Goal: Task Accomplishment & Management: Complete application form

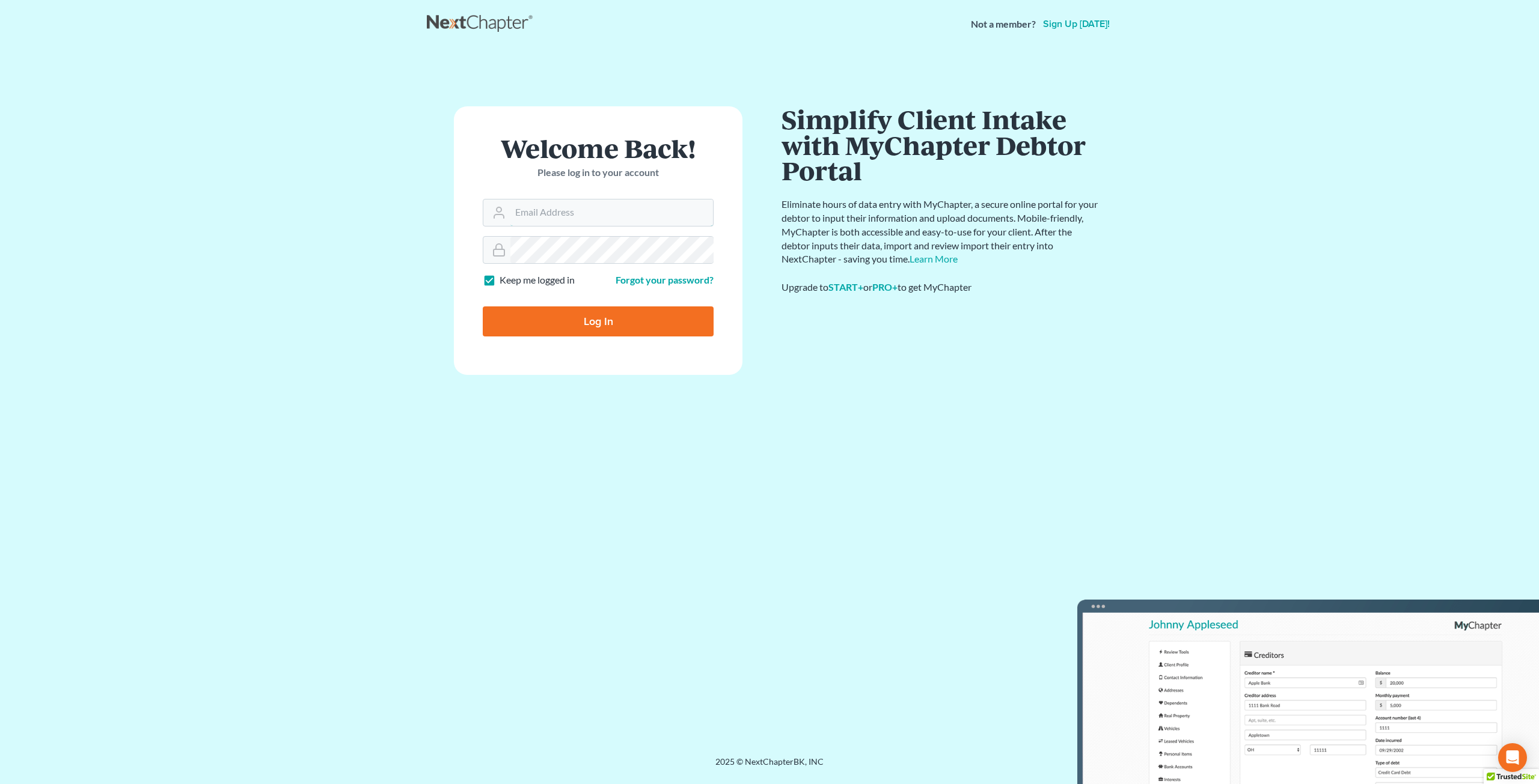
type input "Chris@KootenaiBankruptcy.com"
drag, startPoint x: 585, startPoint y: 316, endPoint x: 604, endPoint y: 316, distance: 19.0
click at [585, 316] on input "Log In" at bounding box center [598, 322] width 231 height 30
type input "Thinking..."
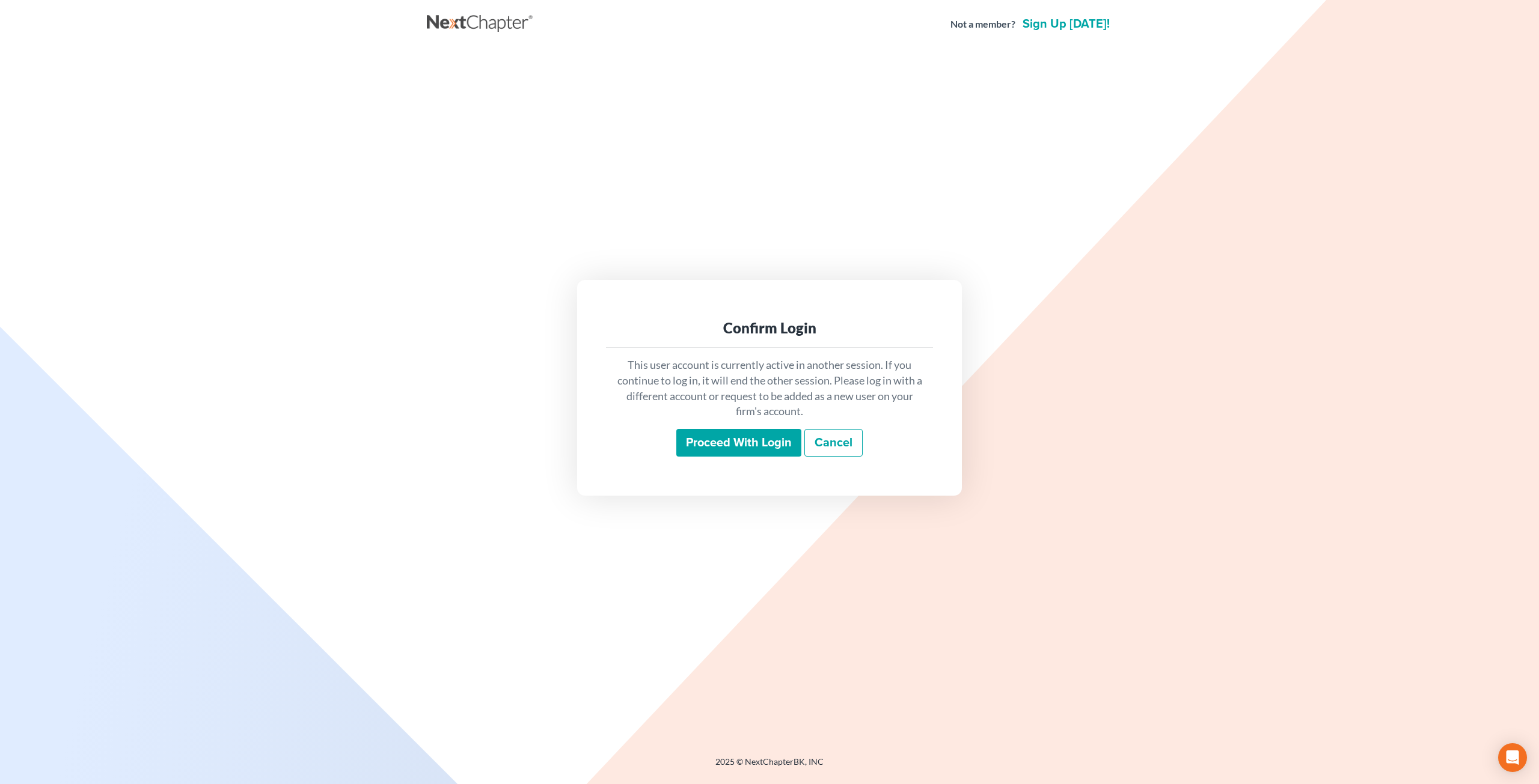
click at [779, 459] on div "This user account is currently active in another session. If you continue to lo…" at bounding box center [770, 407] width 327 height 118
click at [774, 448] on input "Proceed with login" at bounding box center [738, 443] width 125 height 28
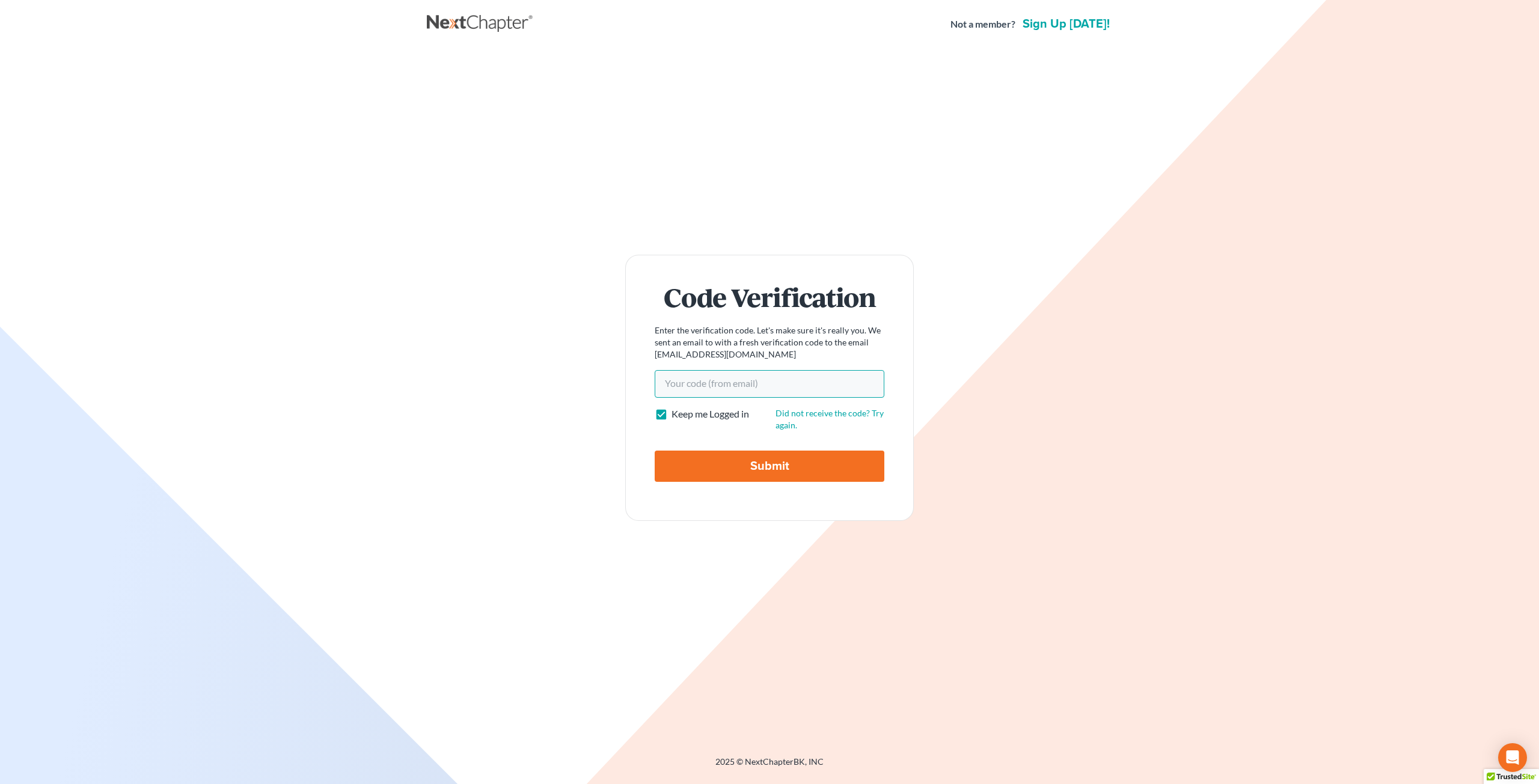
click at [744, 381] on input "Your code(from email)" at bounding box center [769, 384] width 230 height 28
paste input "394439"
type input "394439"
click at [722, 464] on input "Submit" at bounding box center [769, 466] width 230 height 31
type input "Thinking..."
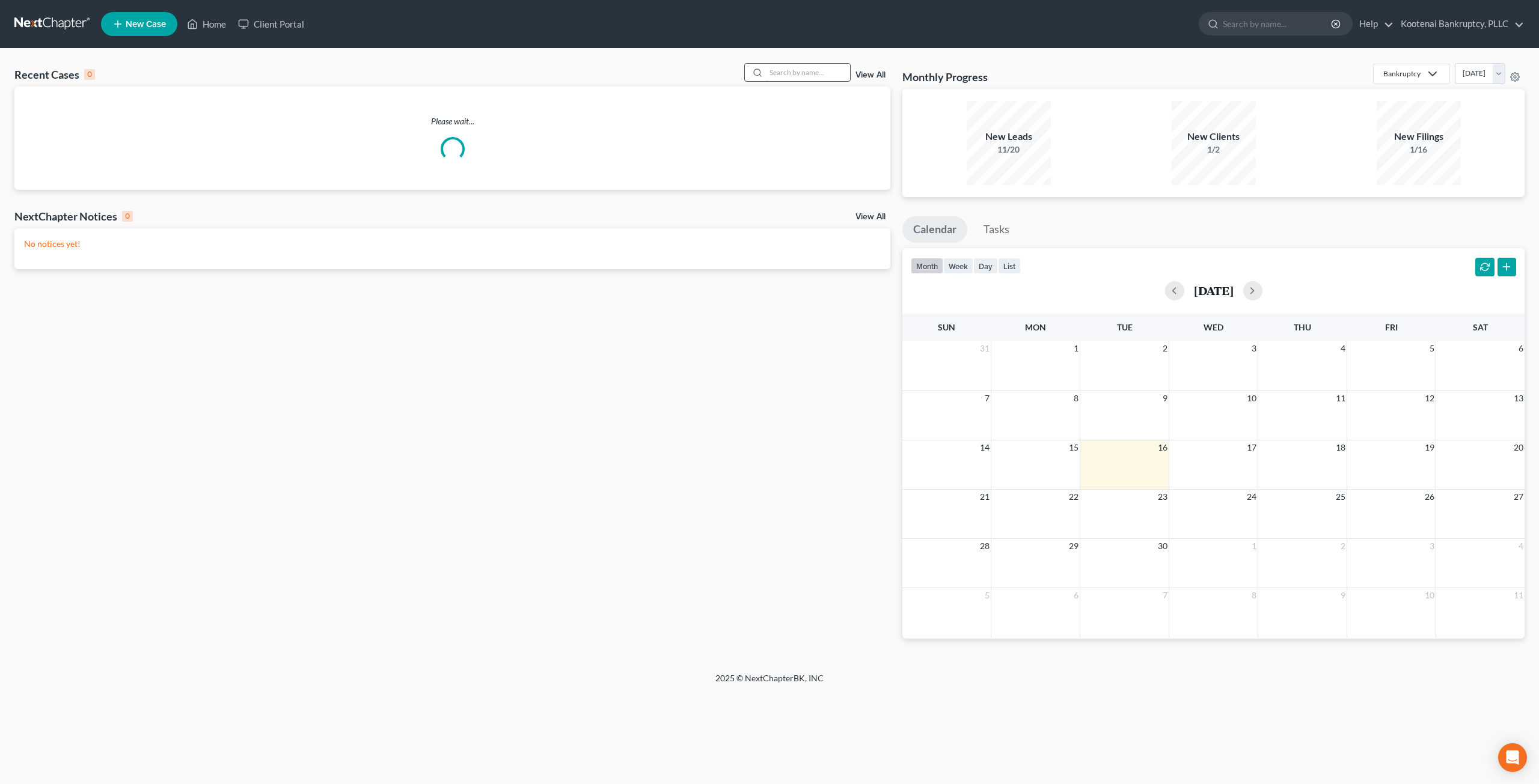
click at [777, 72] on input "search" at bounding box center [808, 72] width 84 height 18
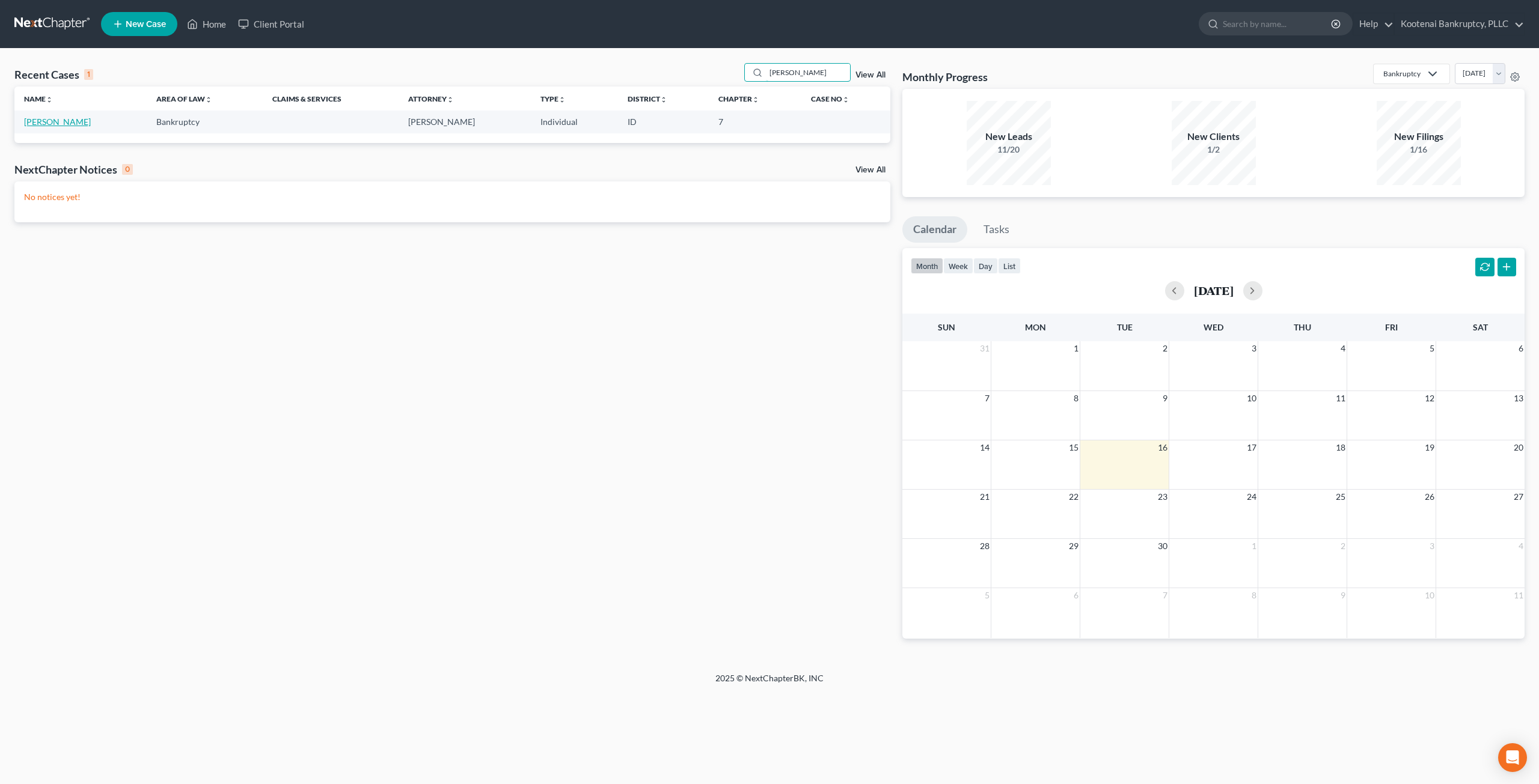
type input "wanner"
click at [71, 120] on link "[PERSON_NAME]" at bounding box center [57, 121] width 67 height 10
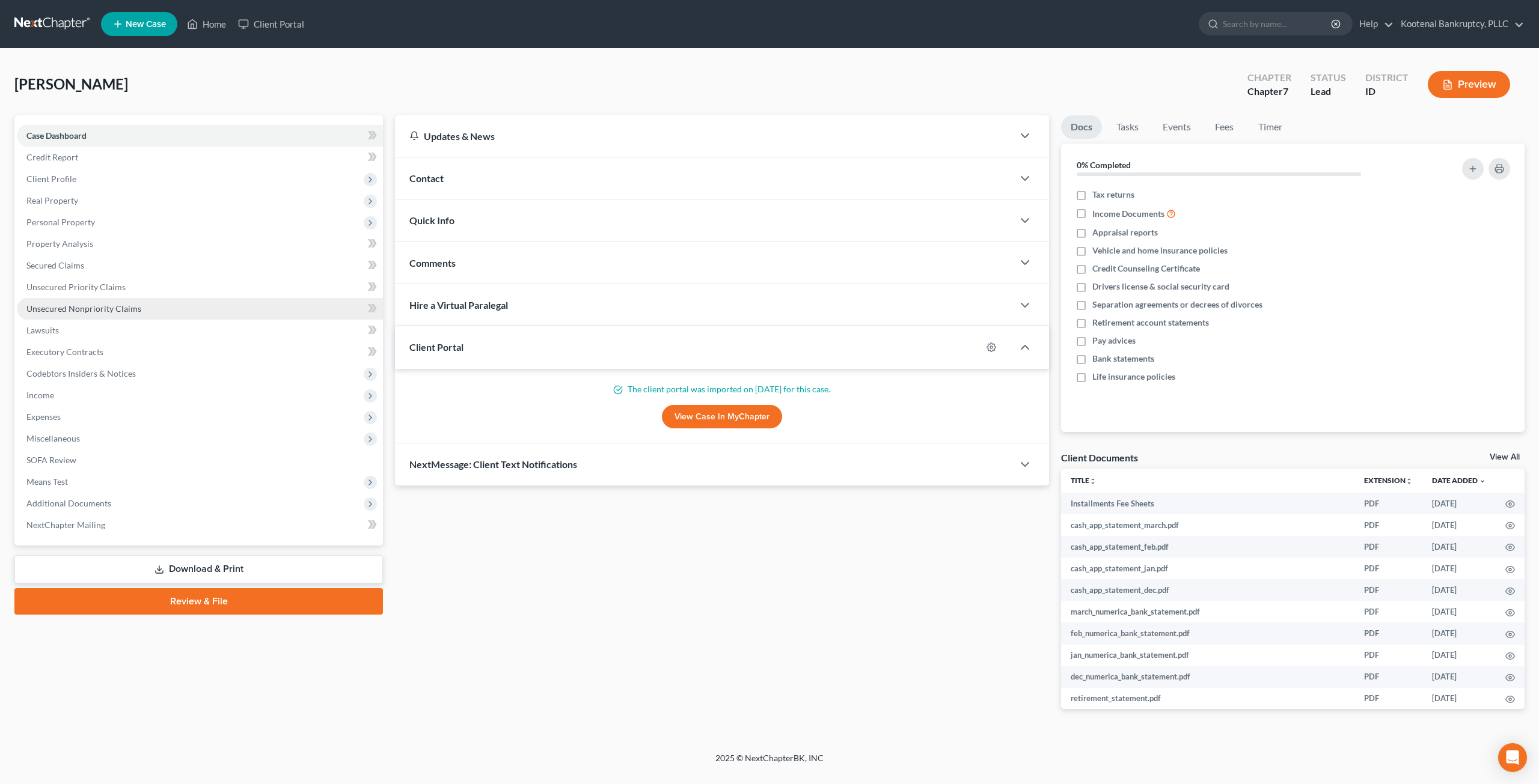
click at [144, 301] on link "Unsecured Nonpriority Claims" at bounding box center [200, 309] width 366 height 21
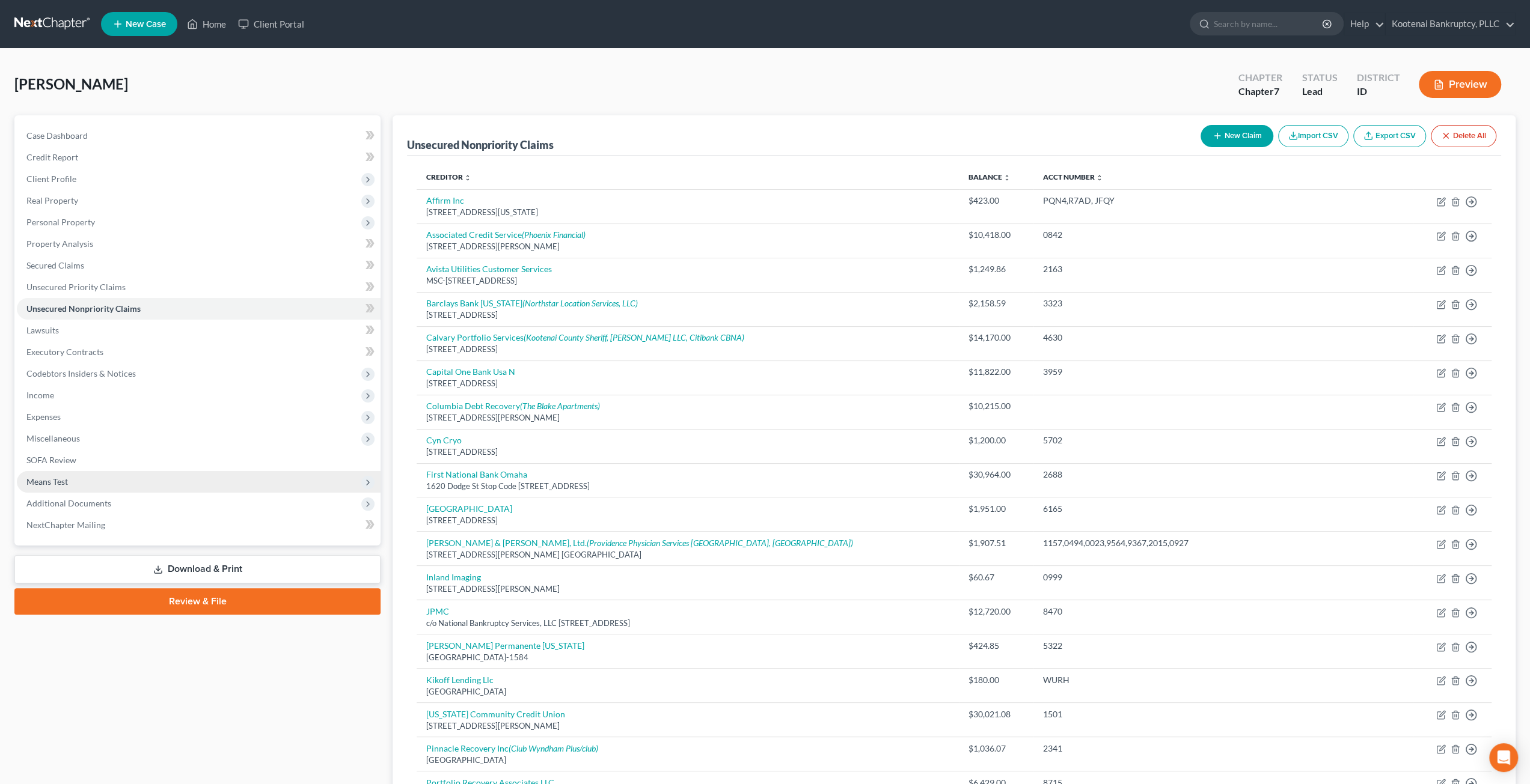
click at [118, 481] on span "Means Test" at bounding box center [199, 482] width 364 height 21
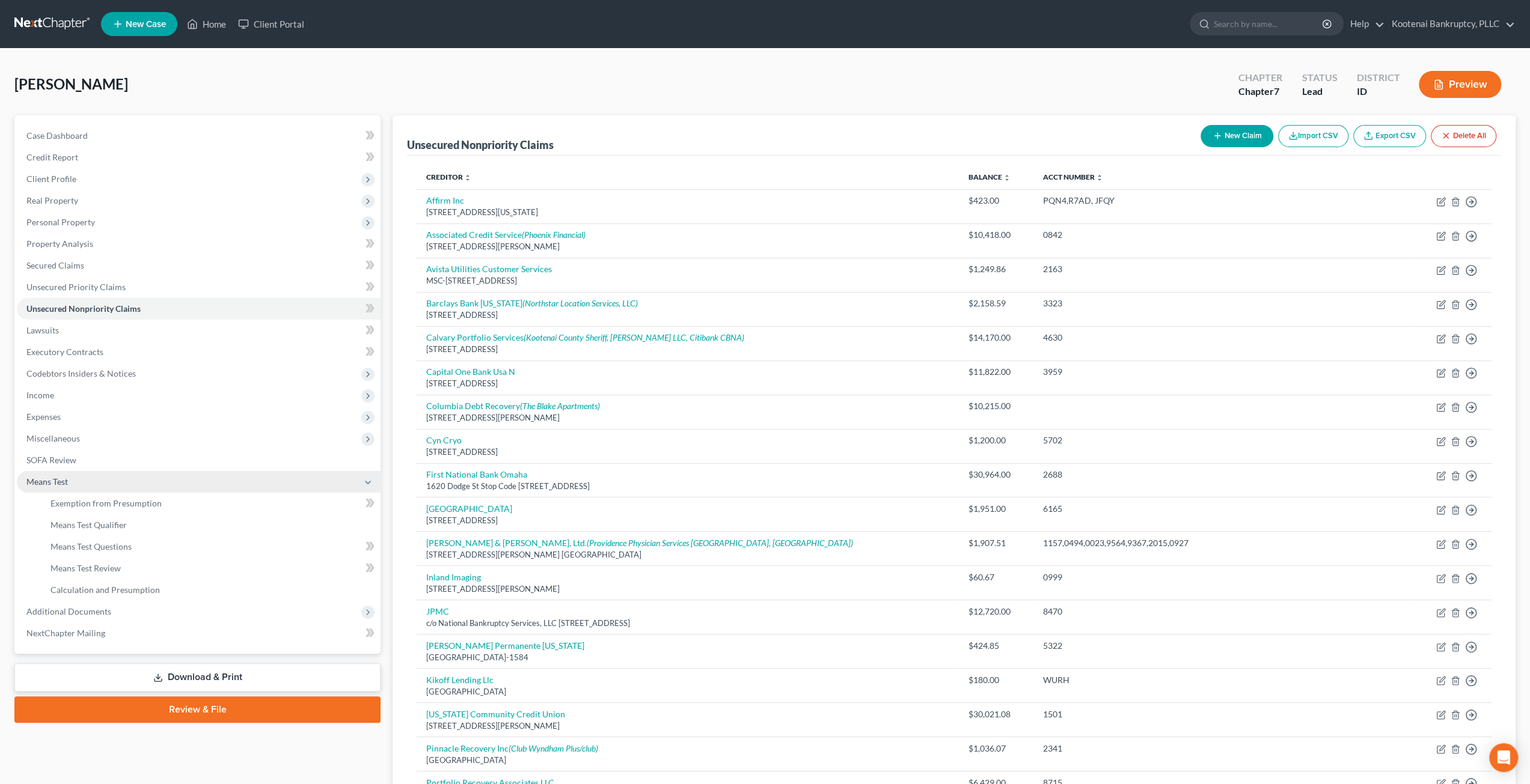
click at [155, 487] on span "Means Test" at bounding box center [199, 482] width 364 height 21
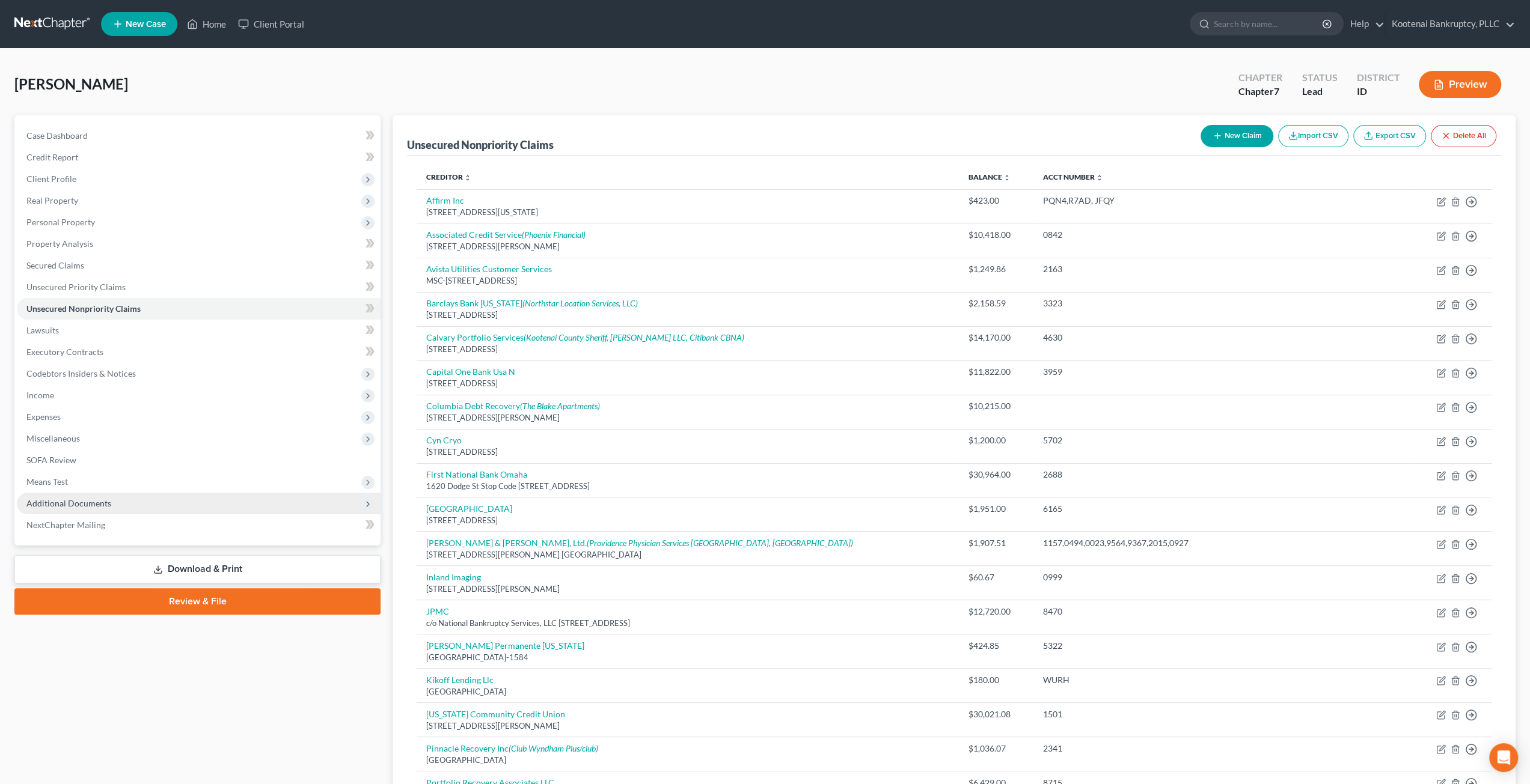
click at [155, 499] on span "Additional Documents" at bounding box center [199, 503] width 364 height 21
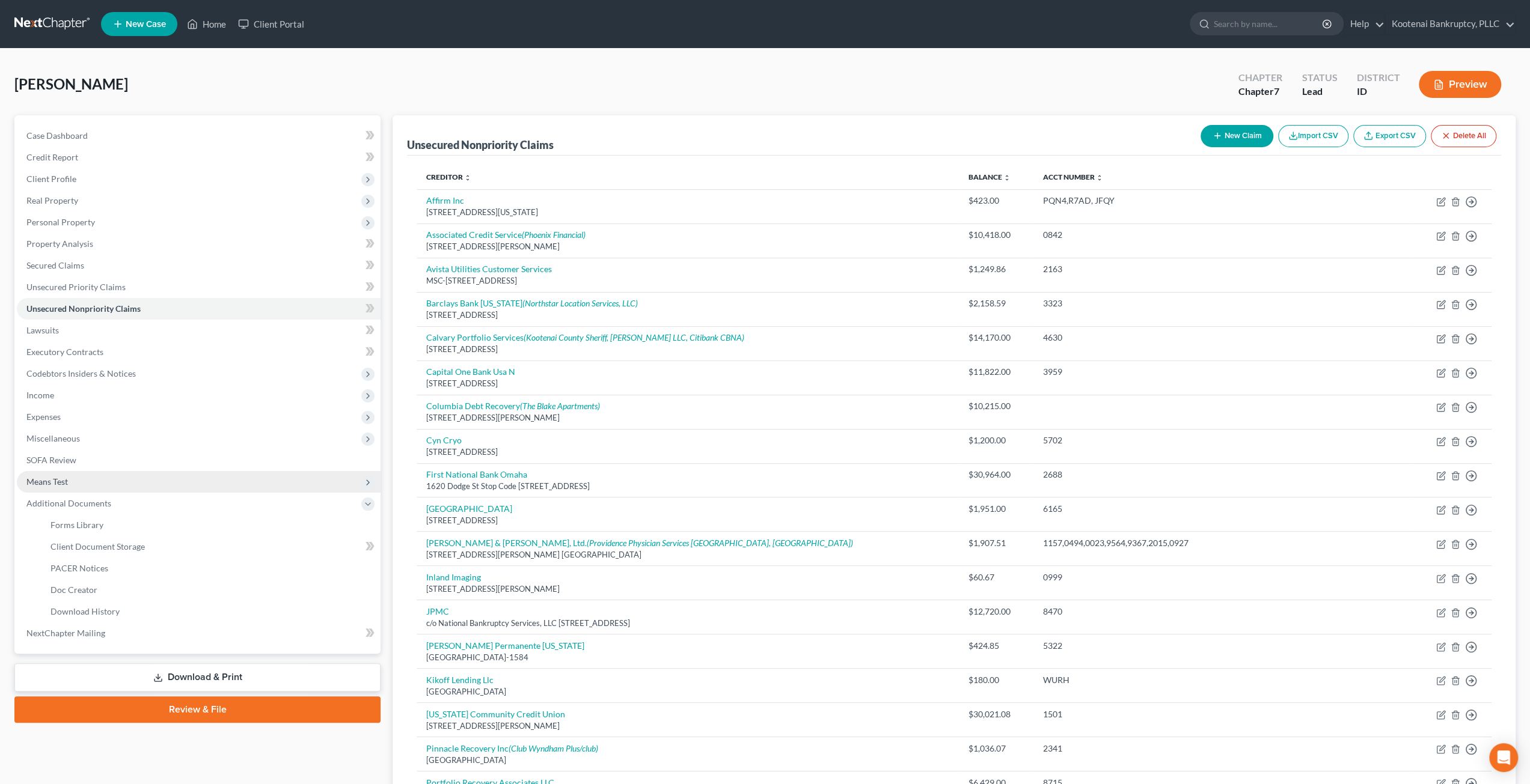
click at [157, 488] on span "Means Test" at bounding box center [199, 482] width 364 height 21
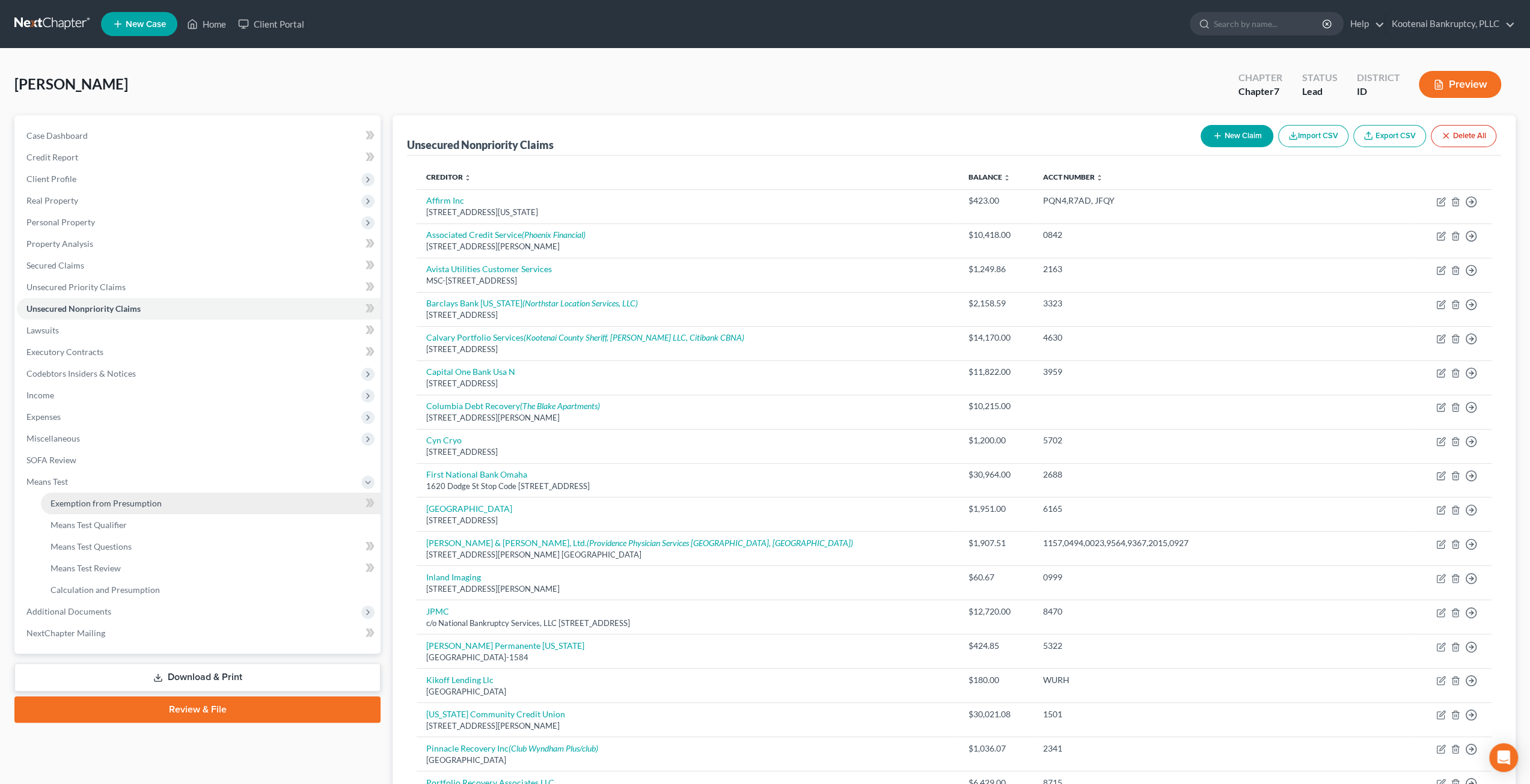
click at [155, 512] on link "Exemption from Presumption" at bounding box center [211, 503] width 340 height 21
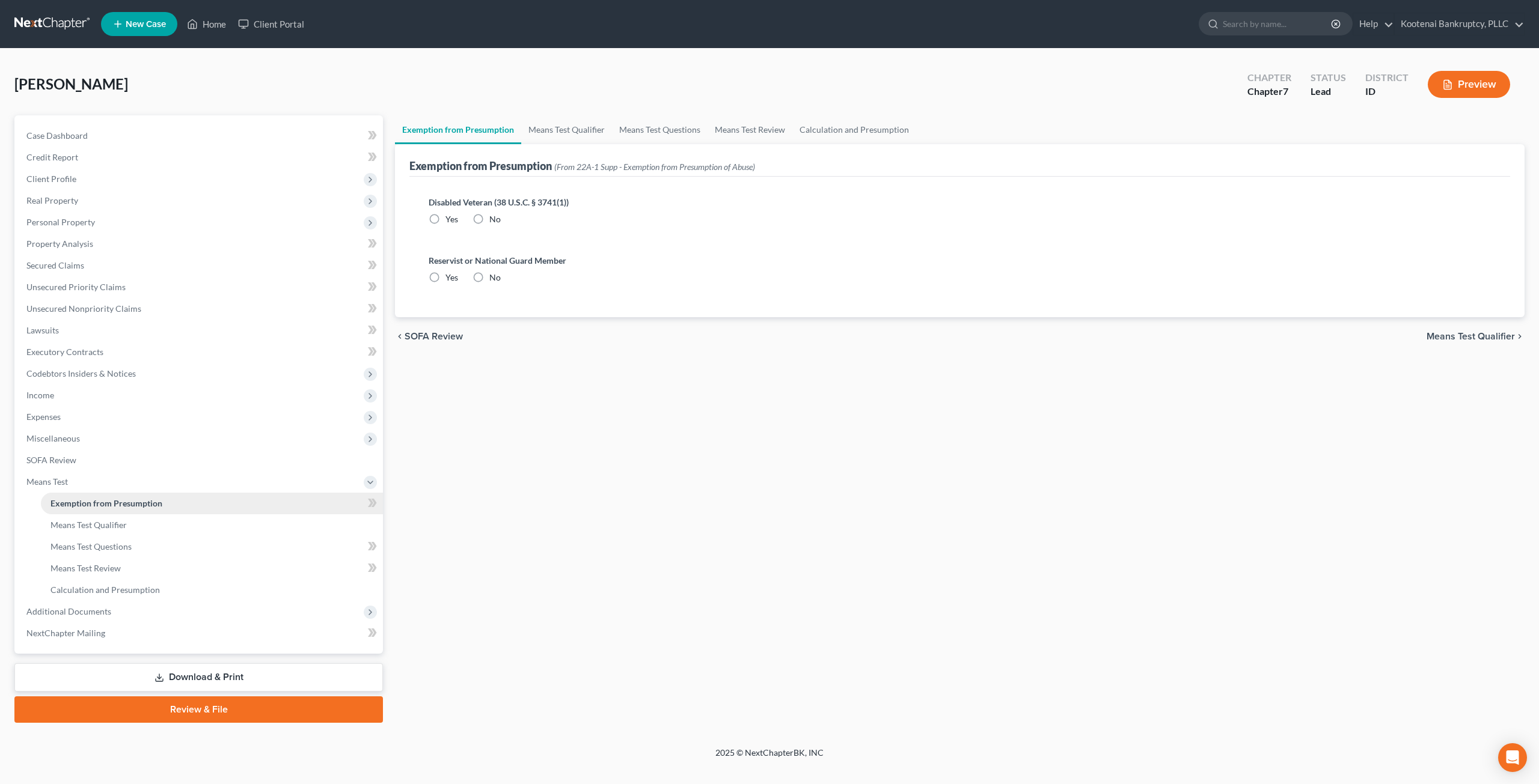
radio input "true"
click at [517, 132] on link "Exemption from Presumption" at bounding box center [458, 130] width 127 height 29
click at [572, 123] on link "Means Test Qualifier" at bounding box center [567, 130] width 91 height 29
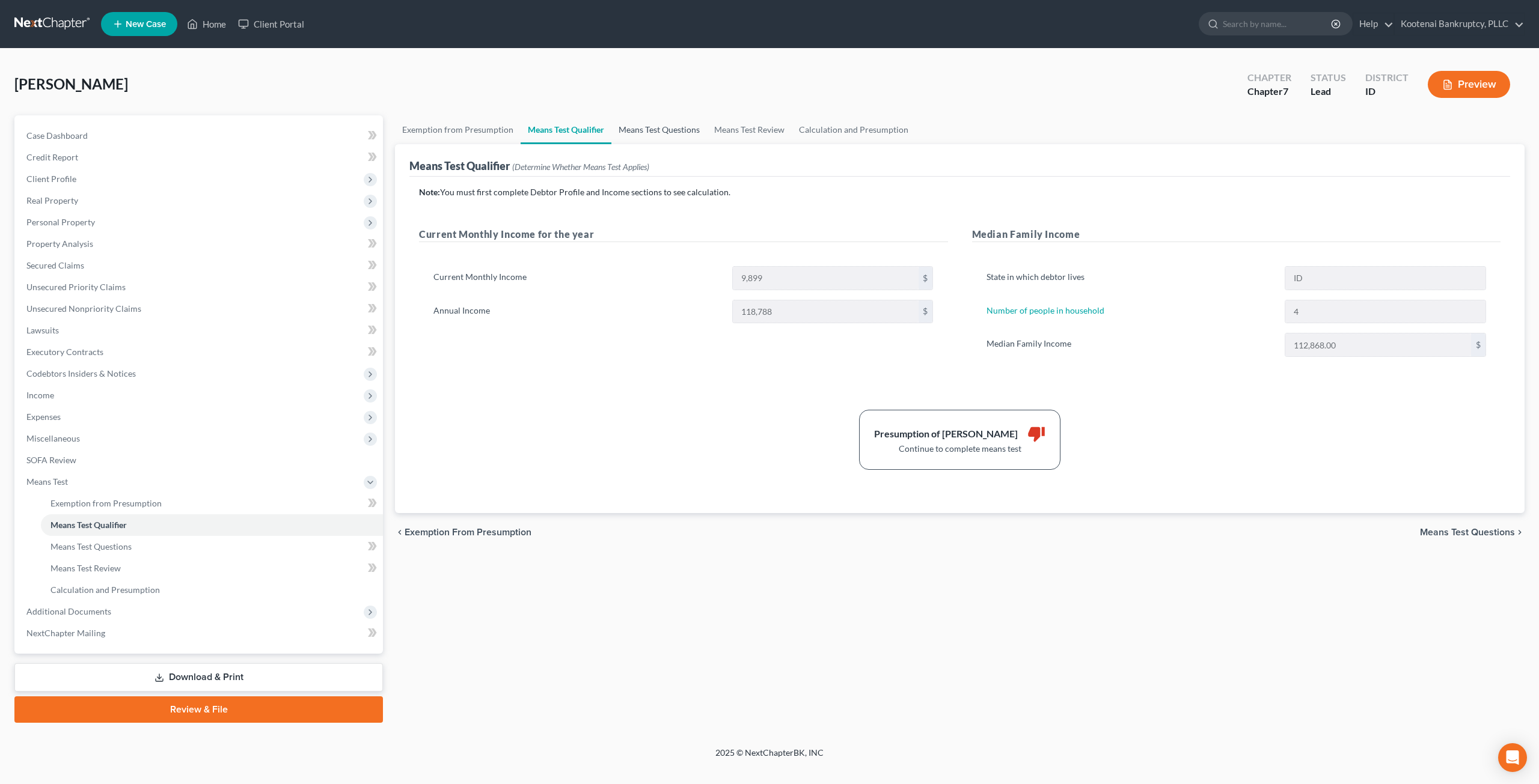
click at [670, 128] on link "Means Test Questions" at bounding box center [659, 130] width 96 height 29
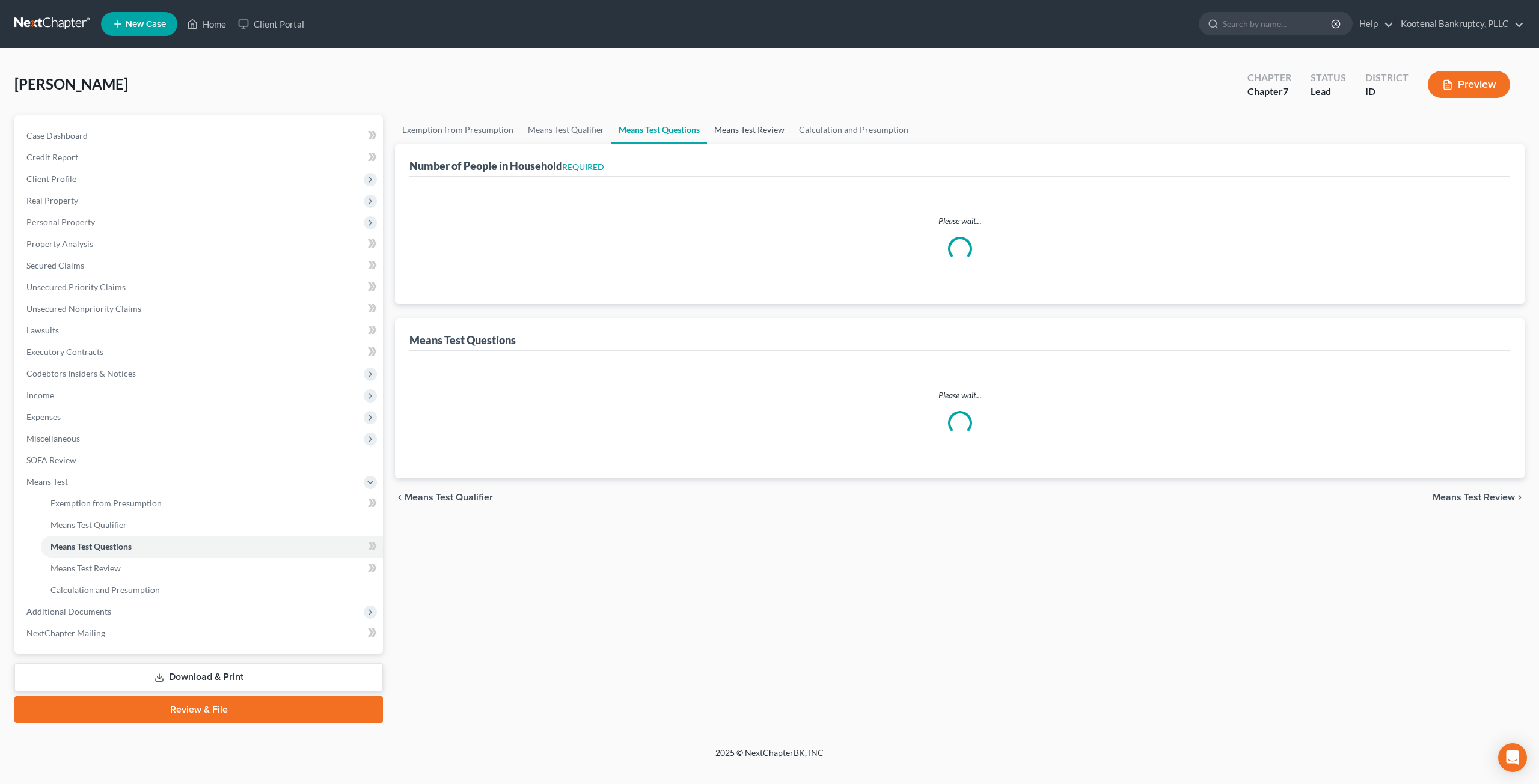
select select "1"
select select "60"
select select "2"
select select "60"
select select "4"
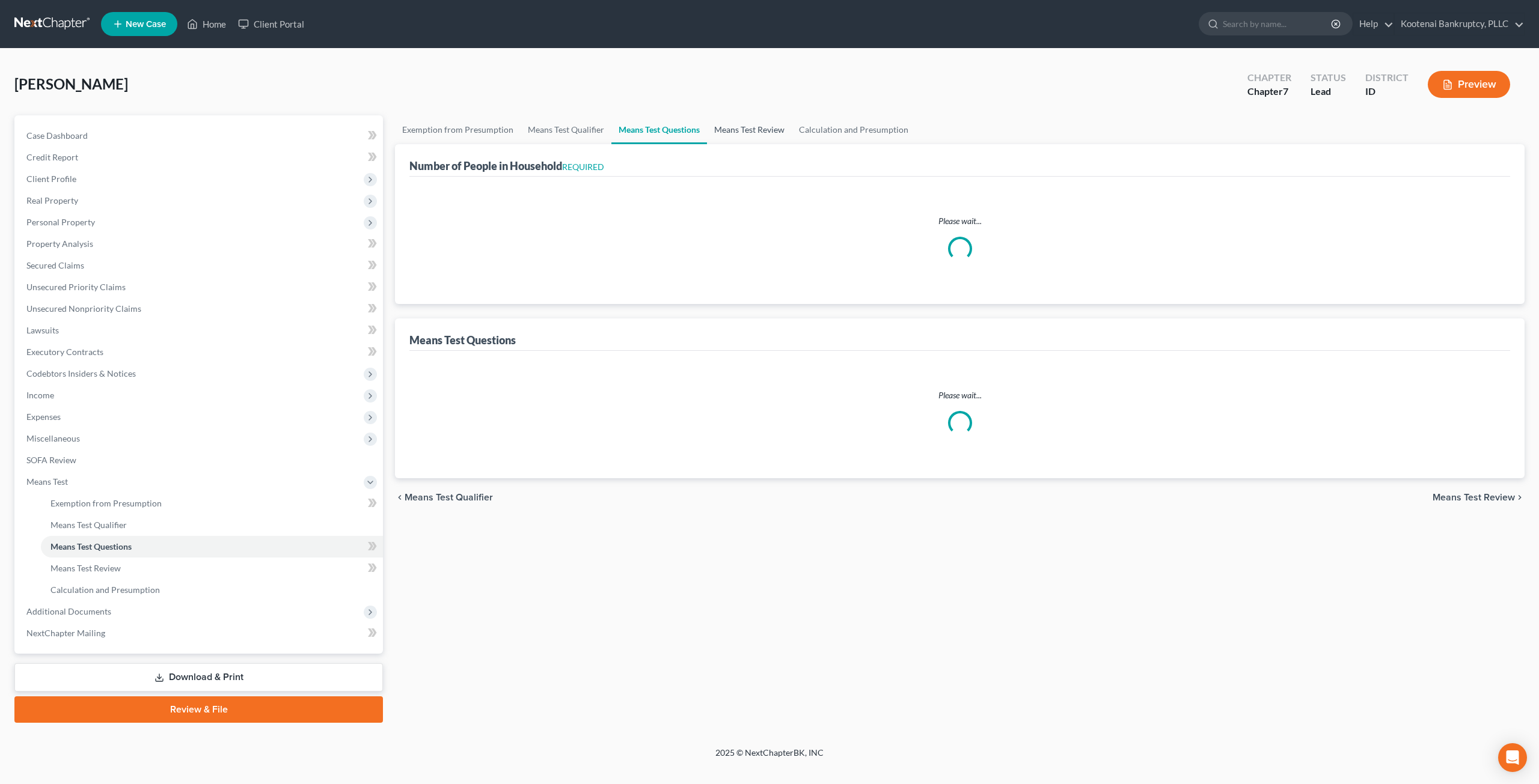
select select "2"
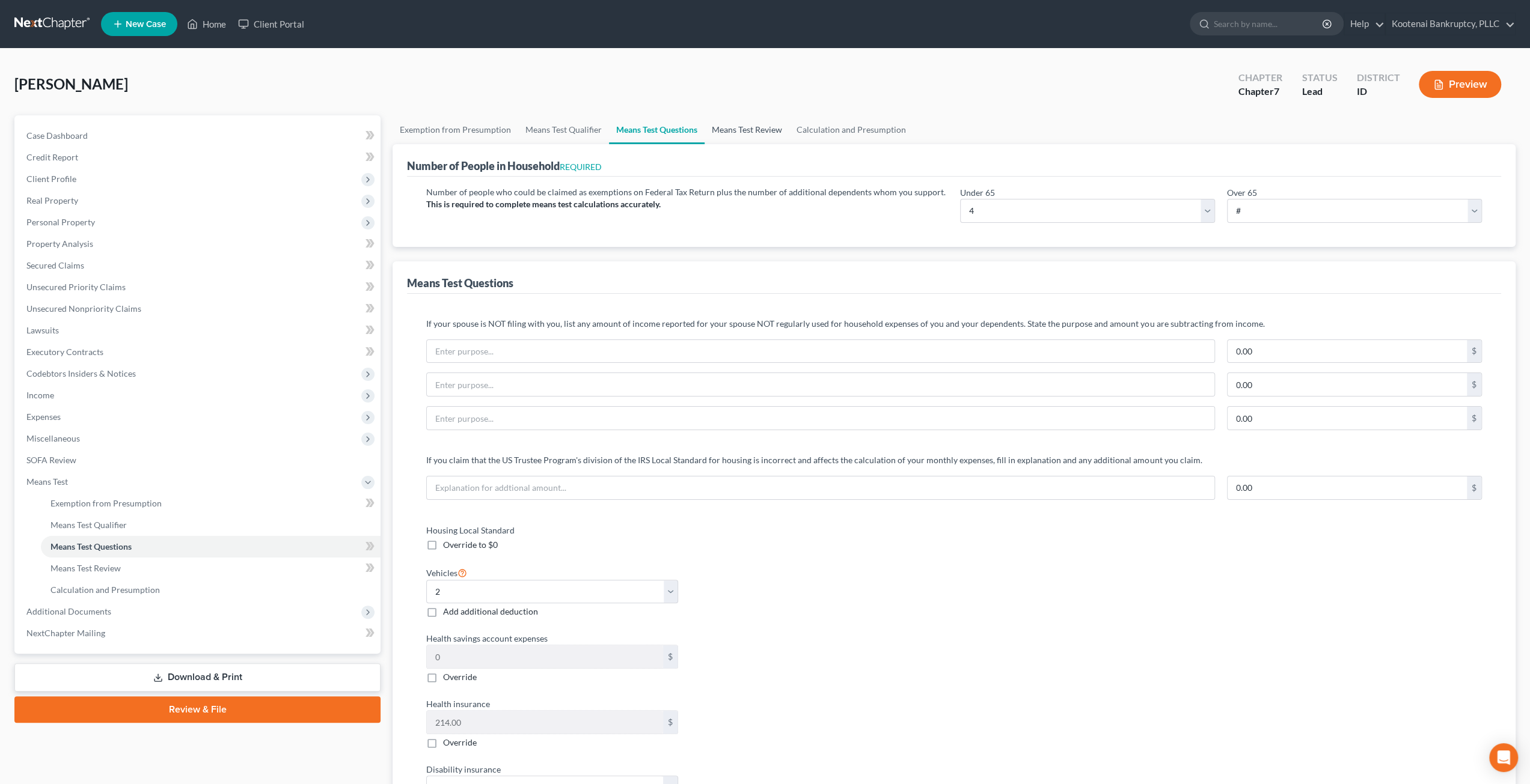
click at [728, 125] on link "Means Test Review" at bounding box center [746, 130] width 85 height 29
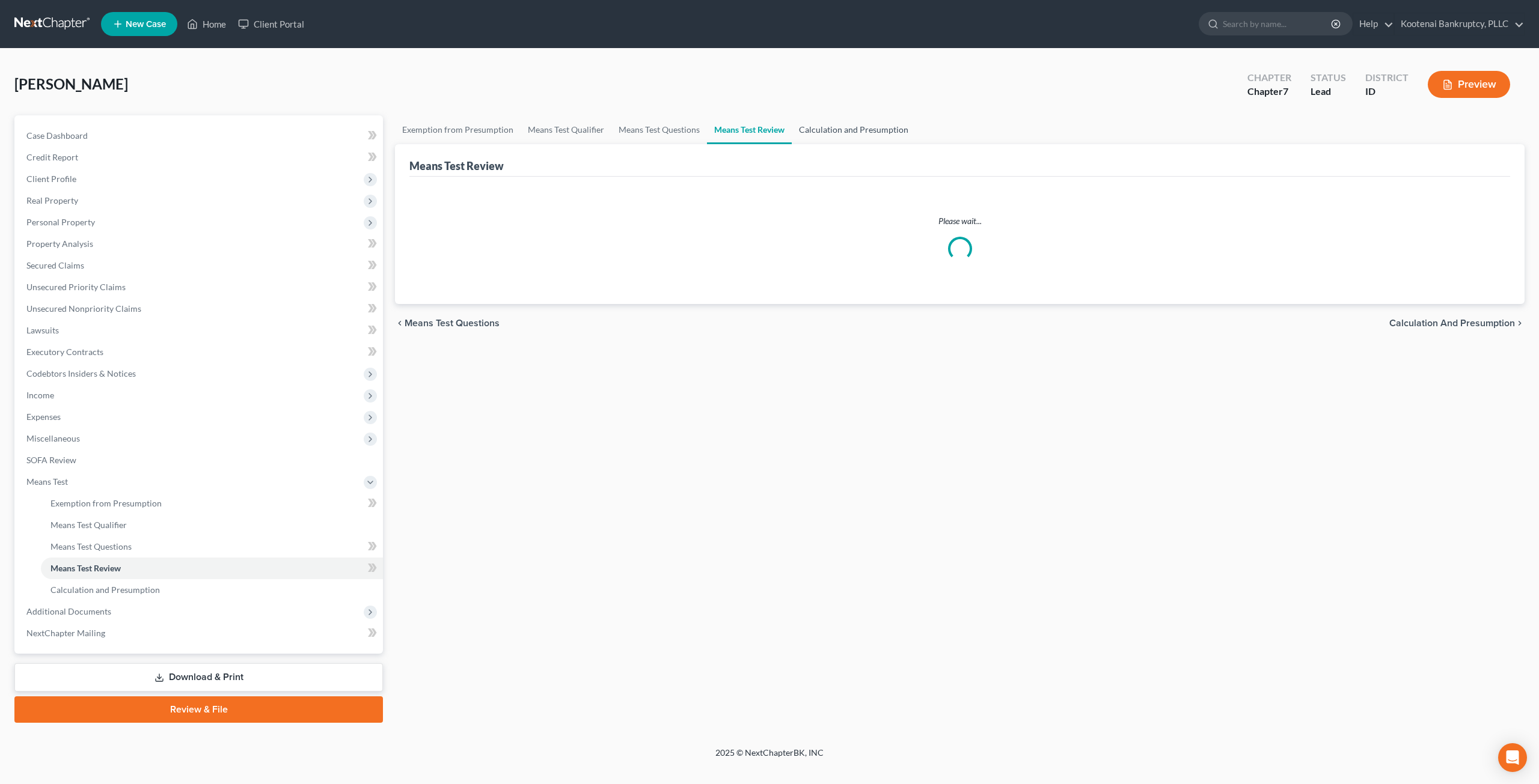
click at [874, 121] on link "Calculation and Presumption" at bounding box center [854, 130] width 124 height 29
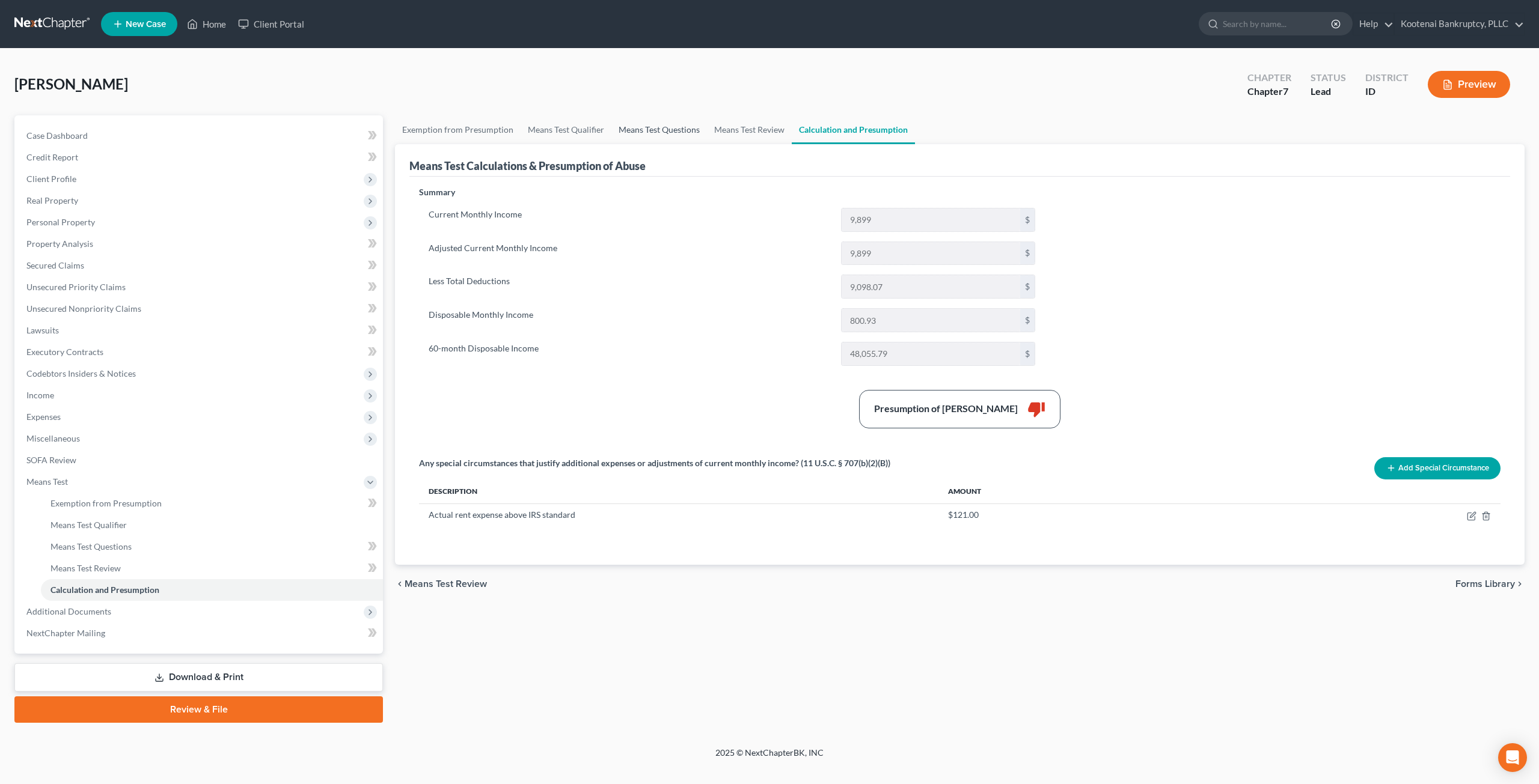
click at [681, 121] on link "Means Test Questions" at bounding box center [659, 130] width 96 height 29
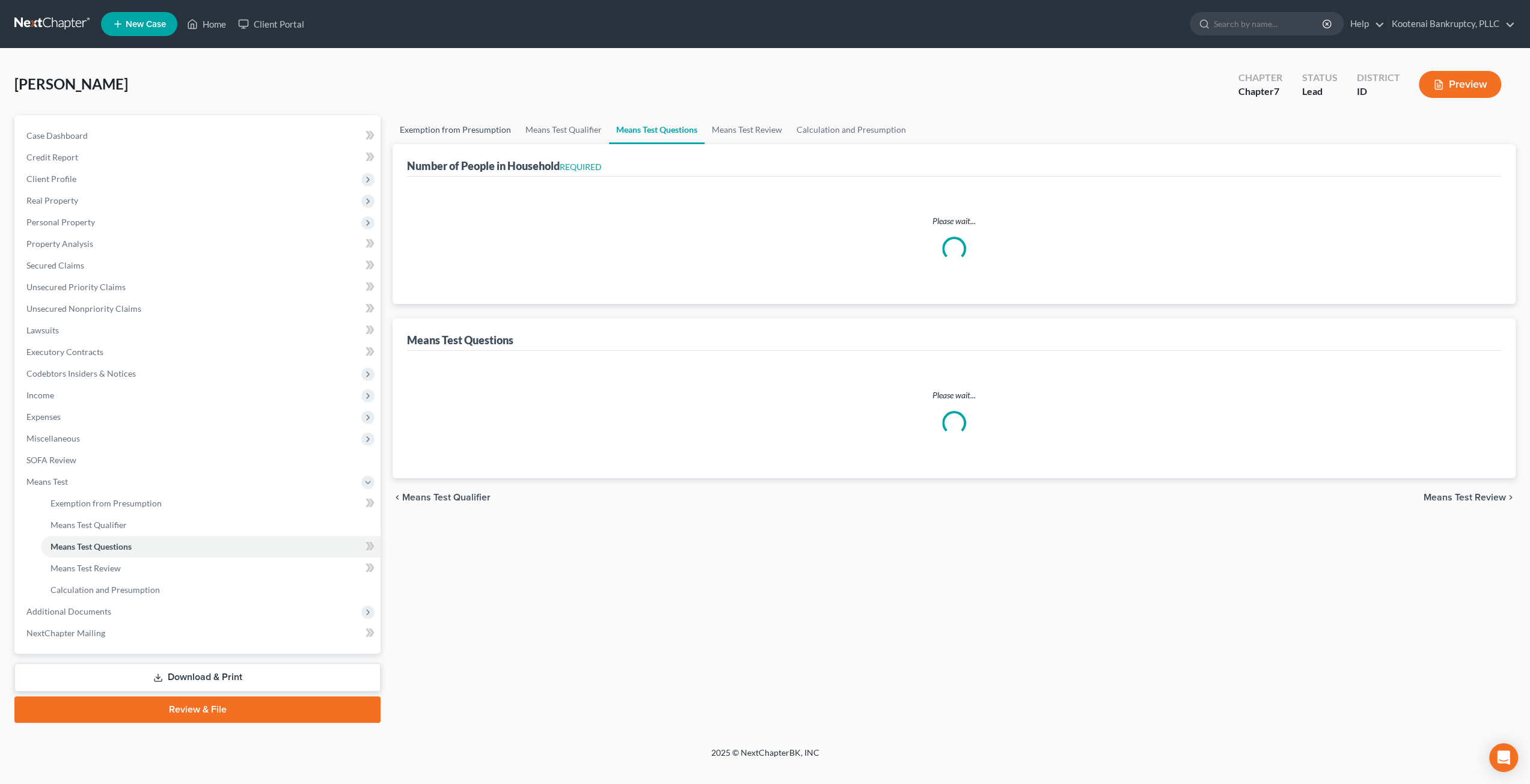
select select "1"
select select "60"
select select "2"
select select "60"
select select "4"
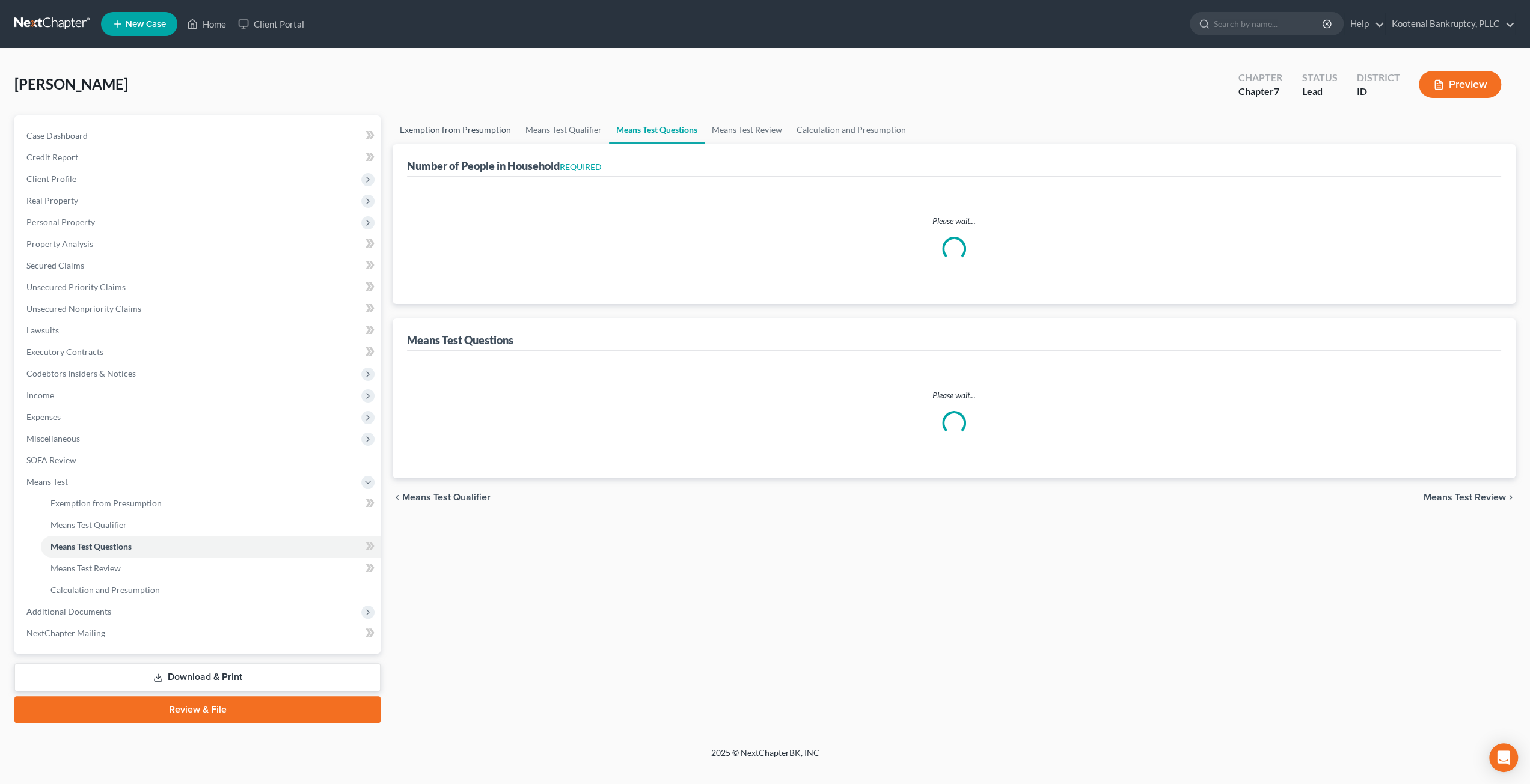
select select "2"
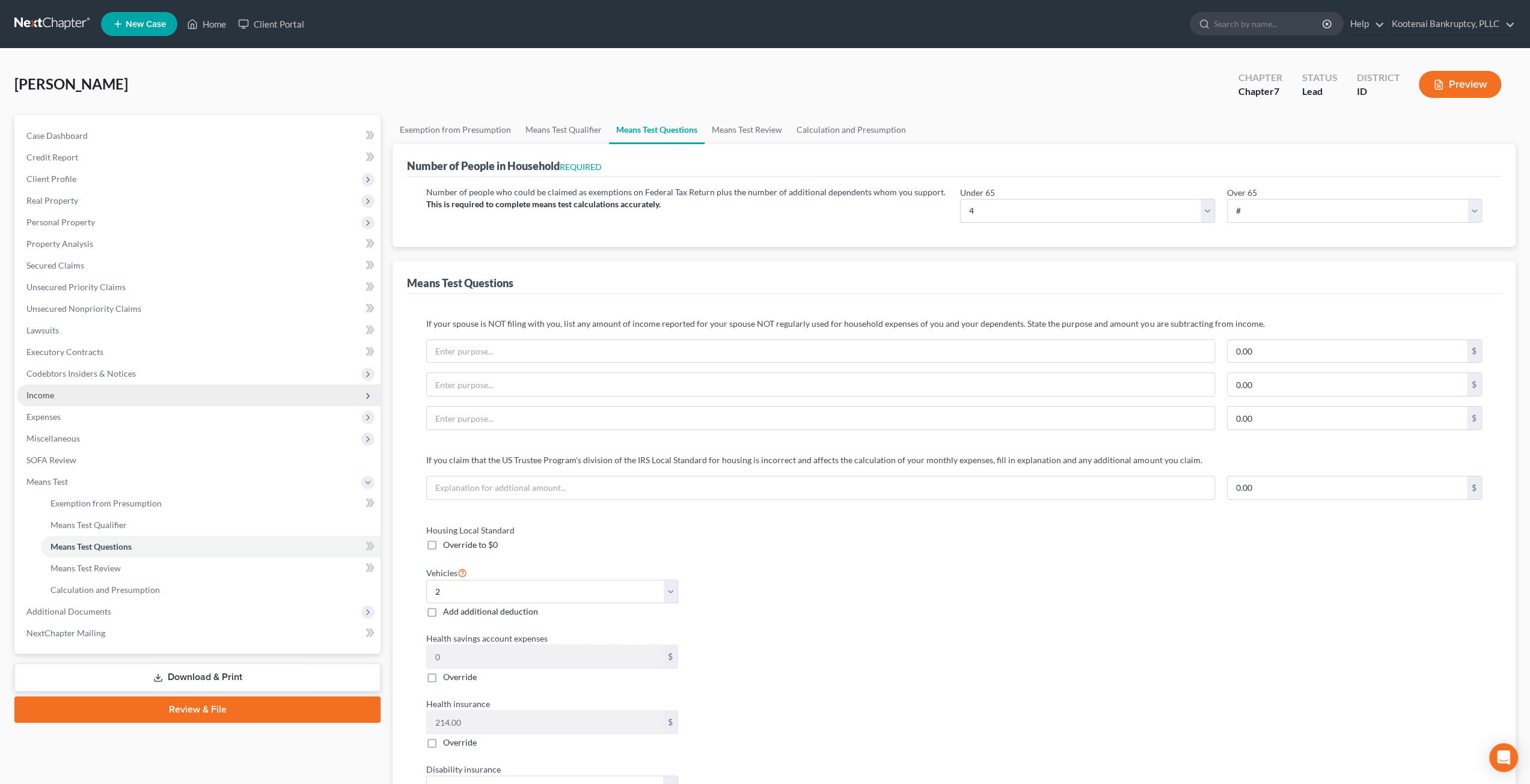
click at [87, 400] on span "Income" at bounding box center [199, 395] width 364 height 21
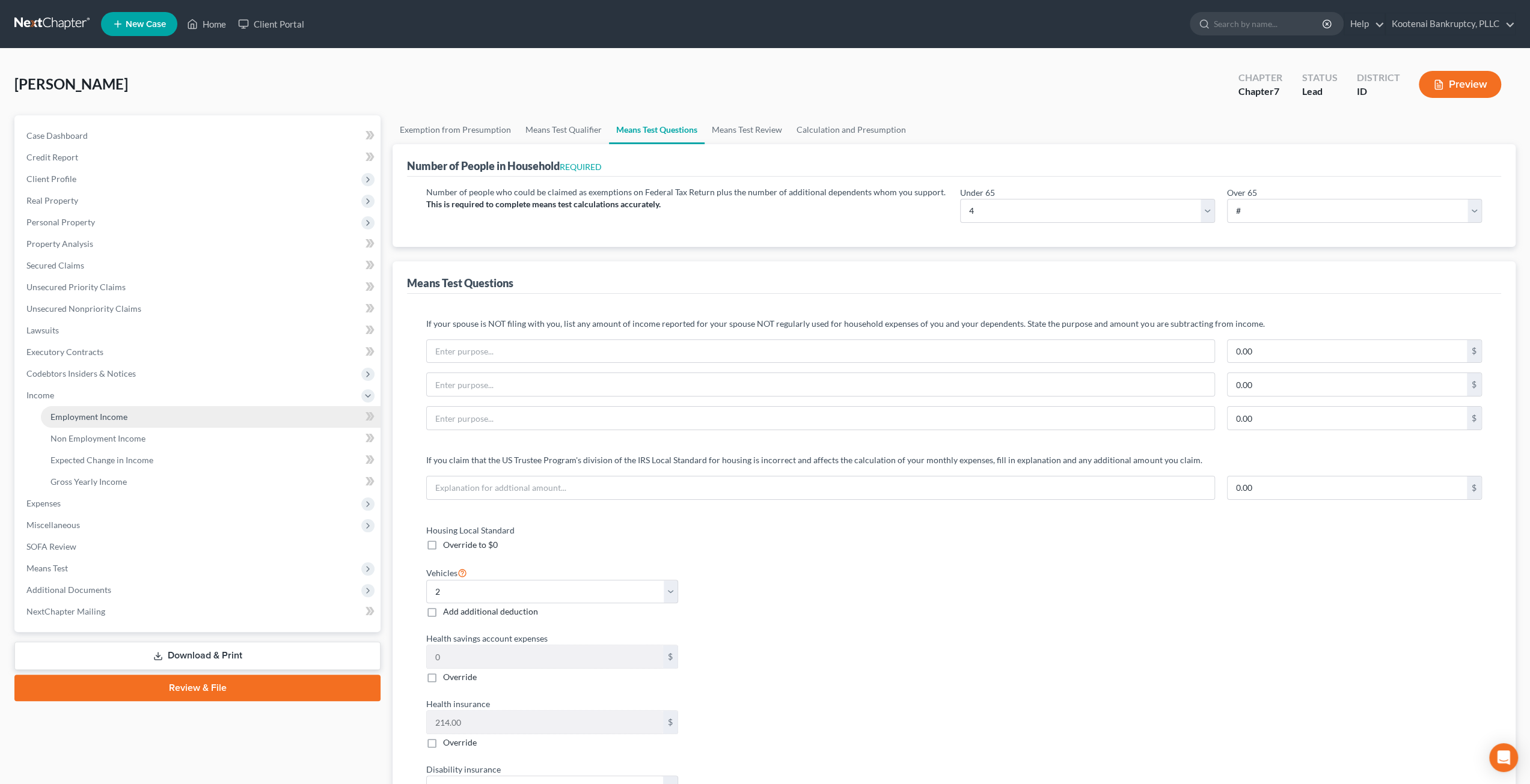
click at [87, 412] on span "Employment Income" at bounding box center [89, 417] width 77 height 10
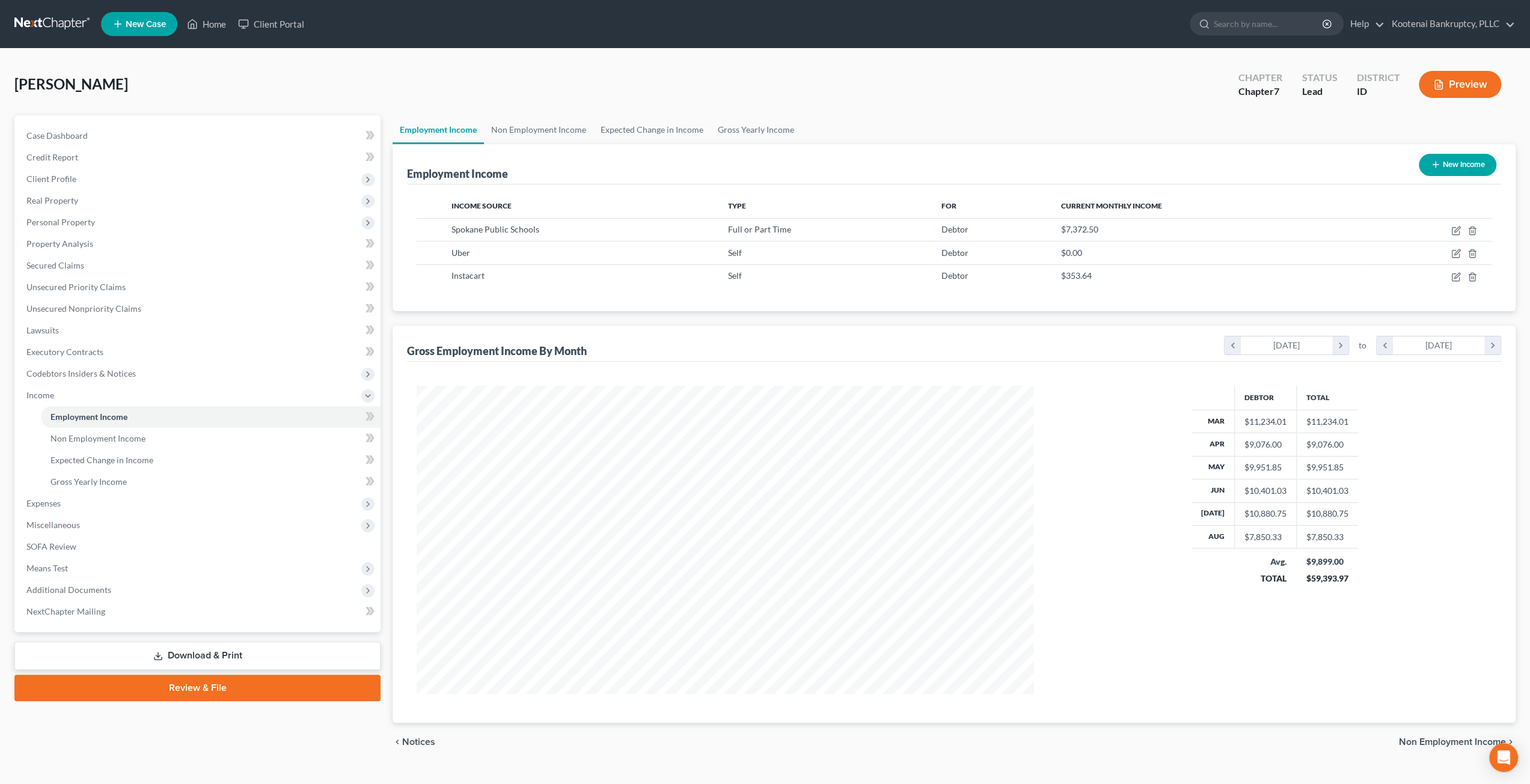
scroll to position [308, 641]
click at [556, 138] on link "Non Employment Income" at bounding box center [539, 130] width 110 height 29
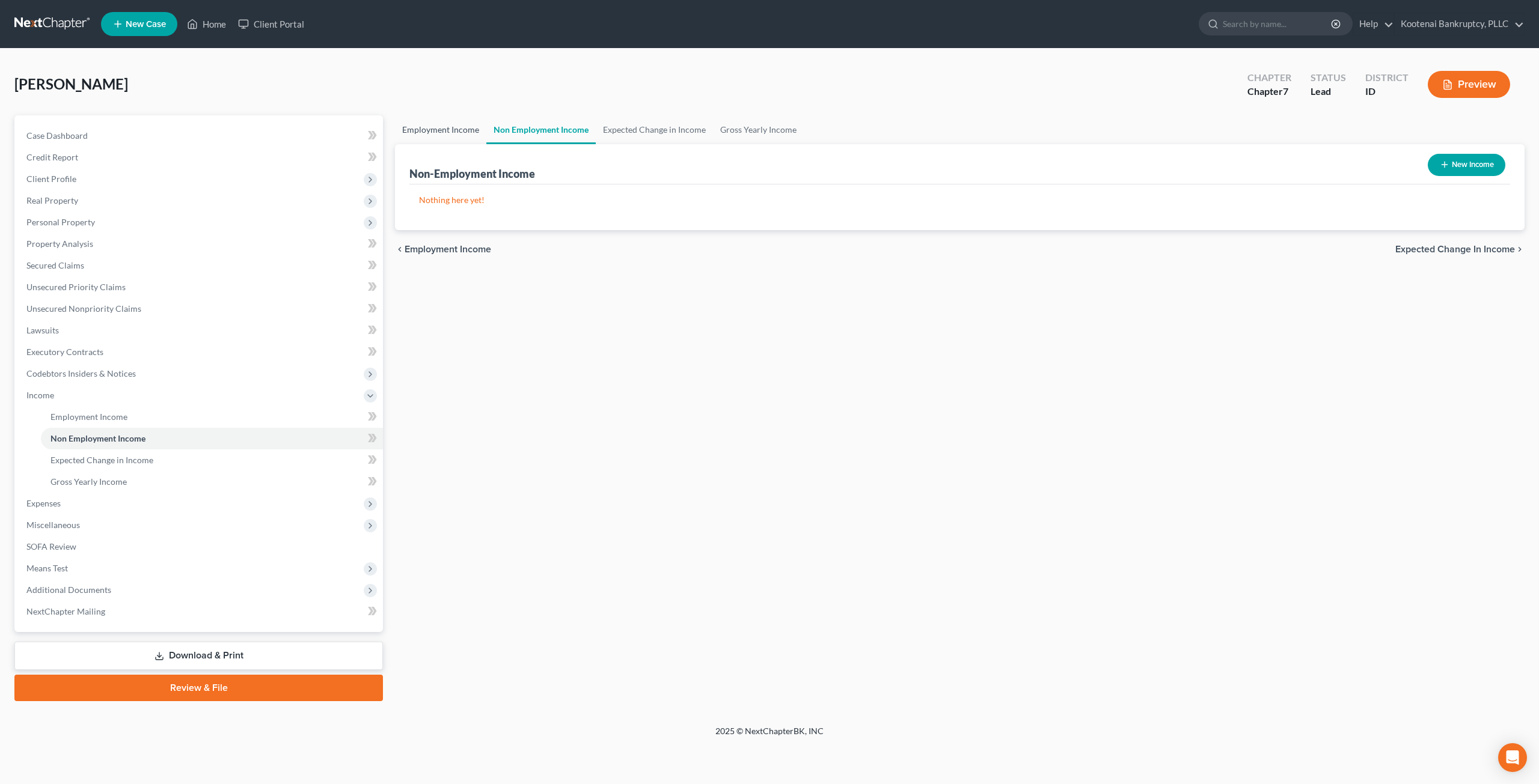
click at [420, 126] on link "Employment Income" at bounding box center [441, 130] width 91 height 29
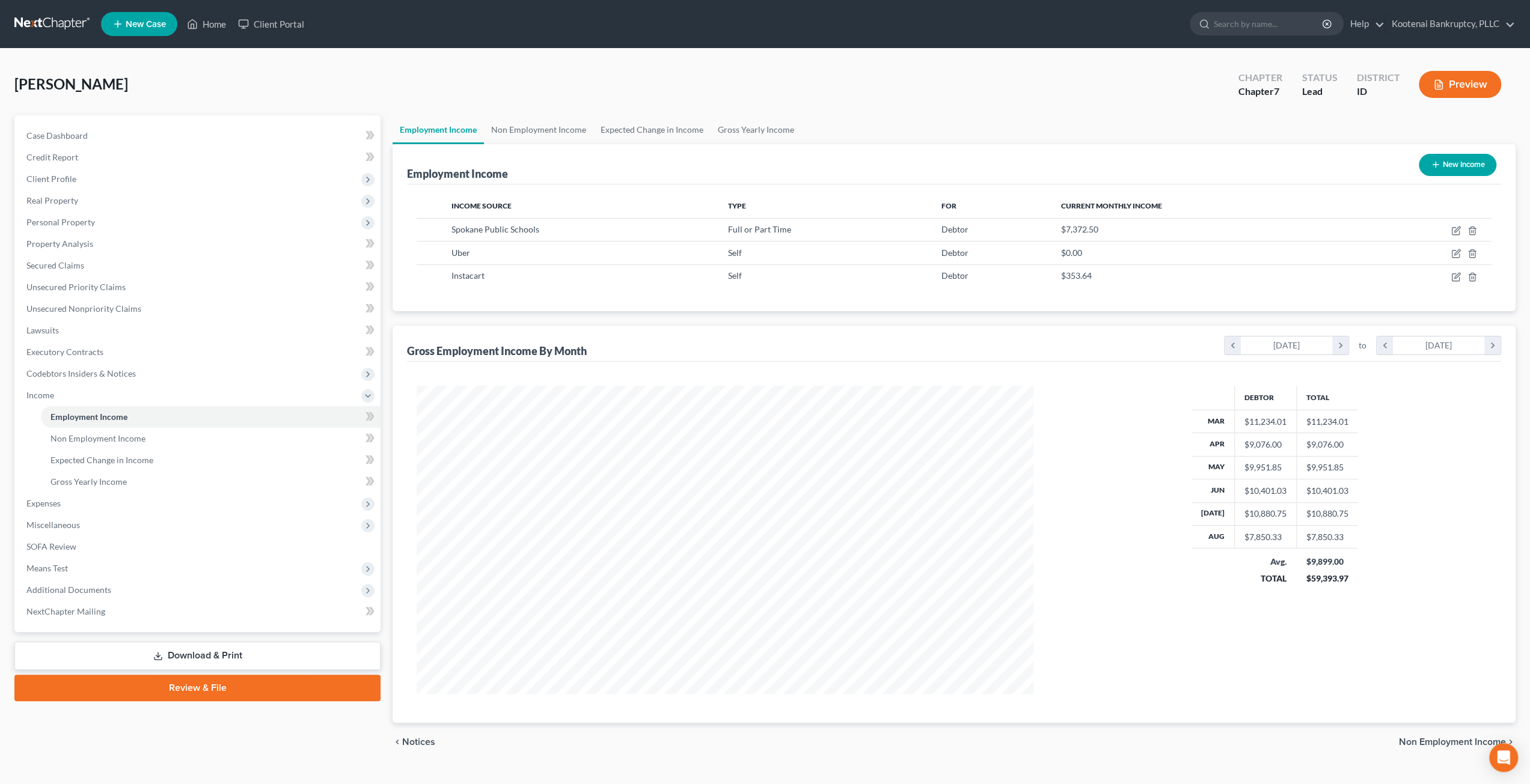
scroll to position [308, 641]
click at [1118, 82] on div "Wanner, Kristen Upgraded Chapter Chapter 7 Status Lead District ID Preview" at bounding box center [765, 89] width 1501 height 52
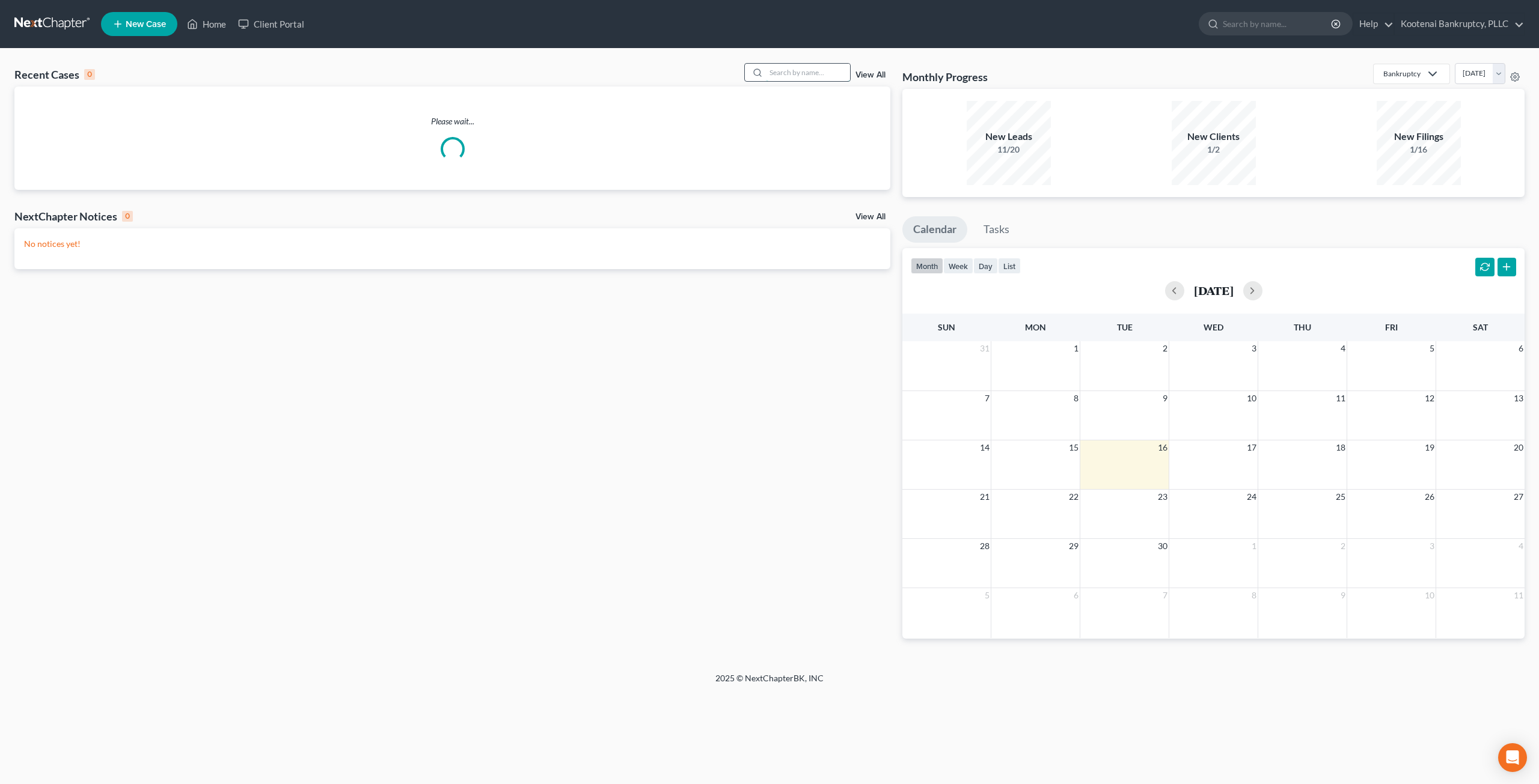
click at [781, 69] on input "search" at bounding box center [808, 72] width 84 height 18
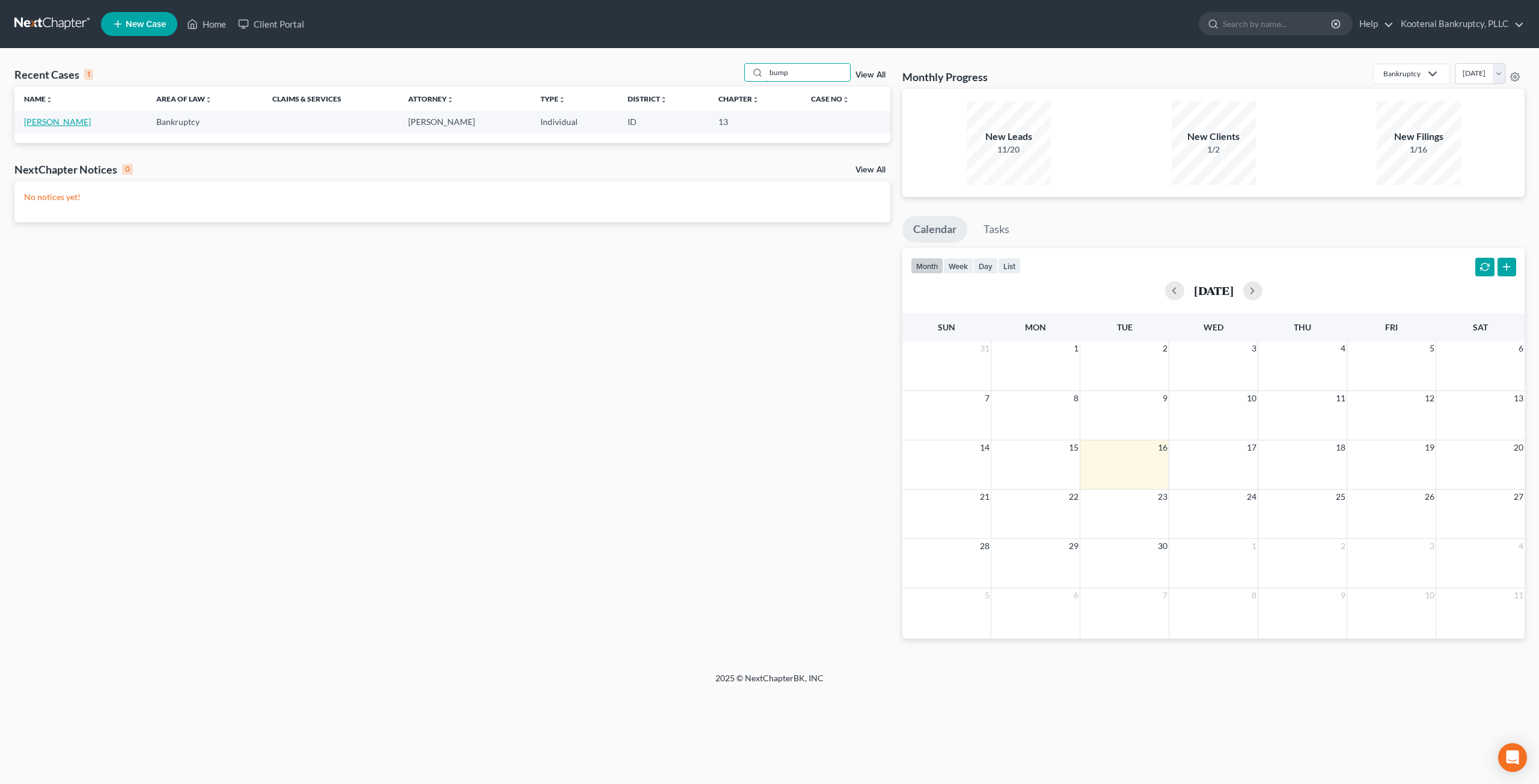
type input "bump"
click at [57, 126] on link "[PERSON_NAME]" at bounding box center [57, 121] width 67 height 10
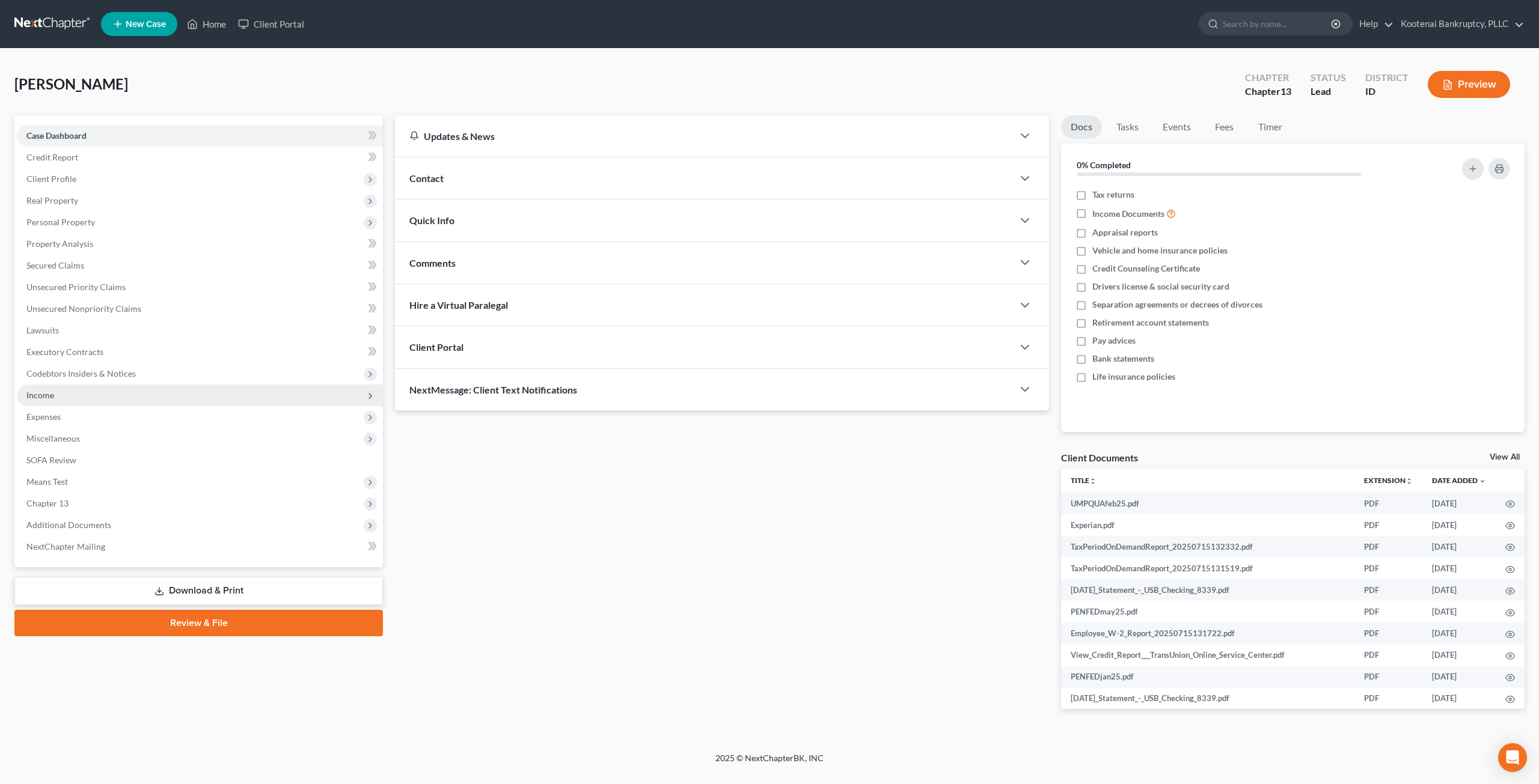
click at [122, 396] on span "Income" at bounding box center [200, 395] width 366 height 21
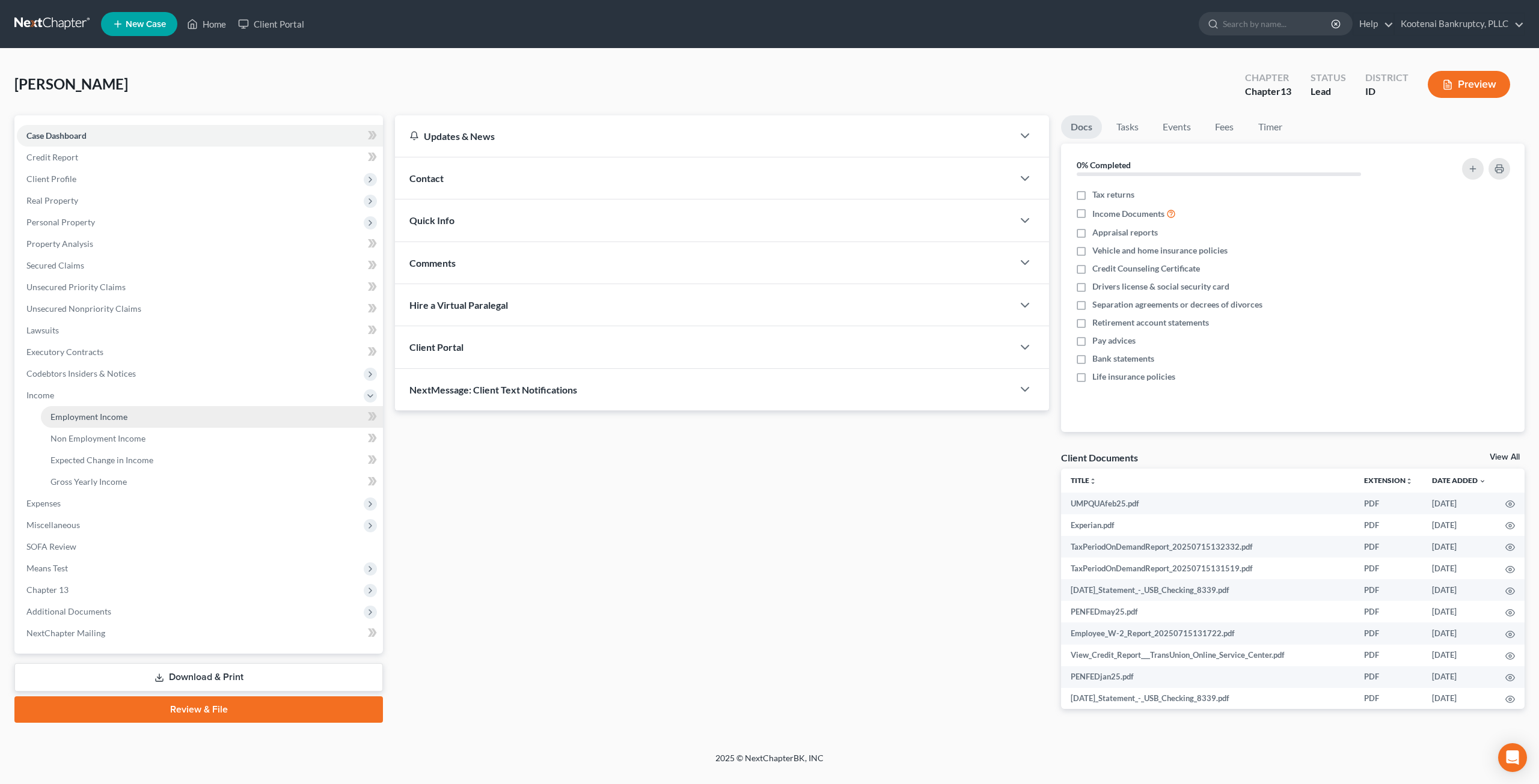
click at [125, 412] on span "Employment Income" at bounding box center [89, 417] width 77 height 10
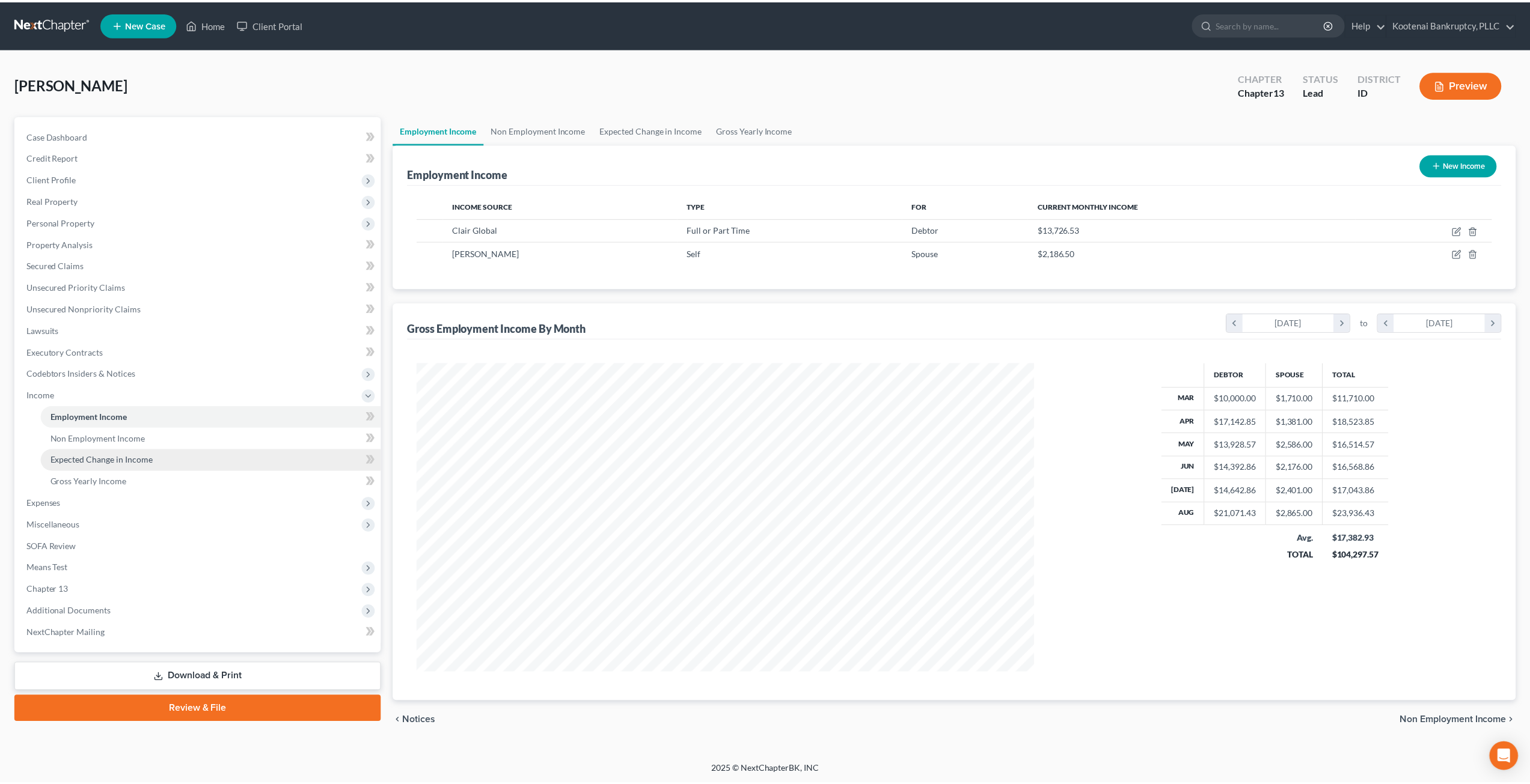
scroll to position [310, 644]
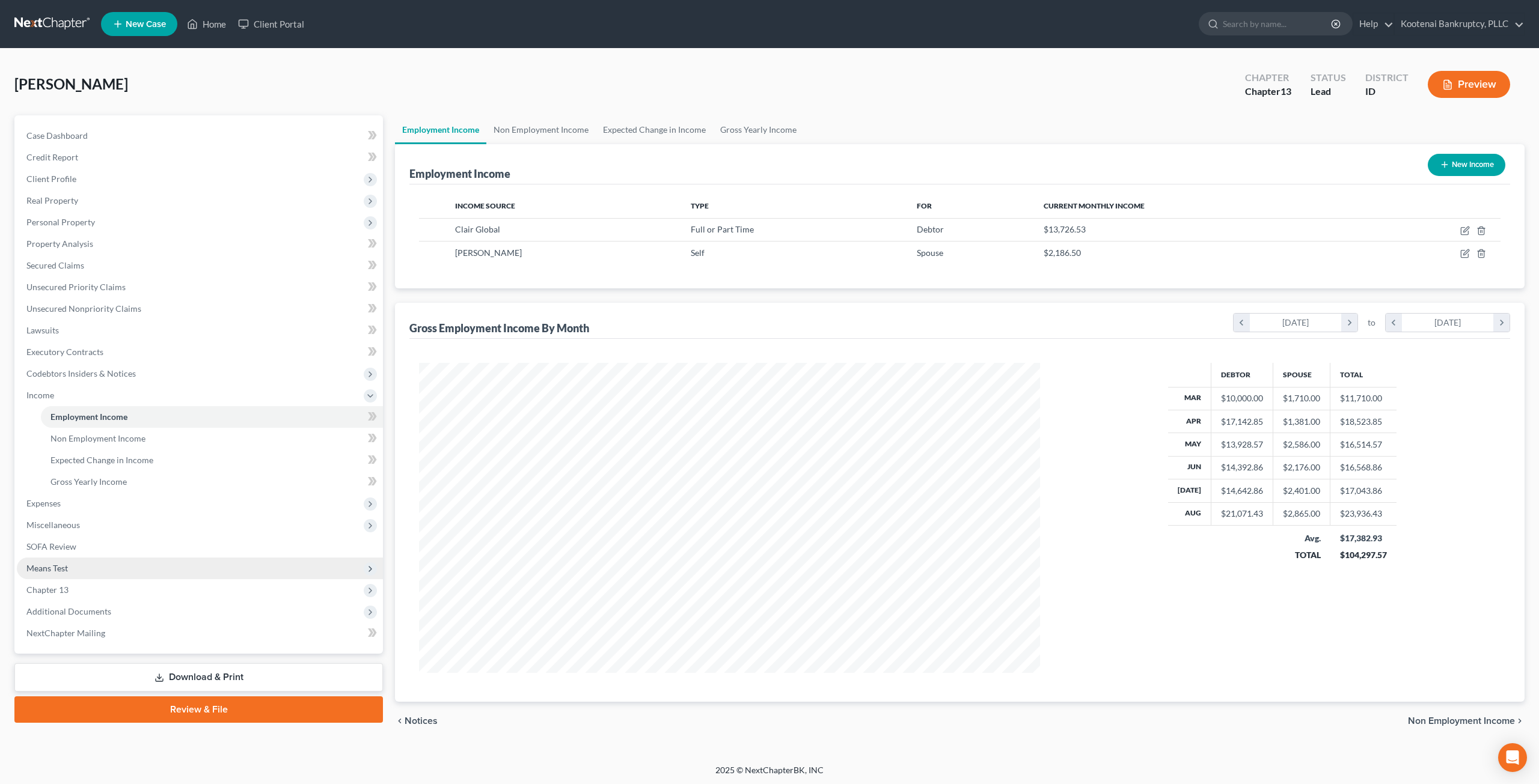
click at [194, 566] on span "Means Test" at bounding box center [200, 568] width 366 height 21
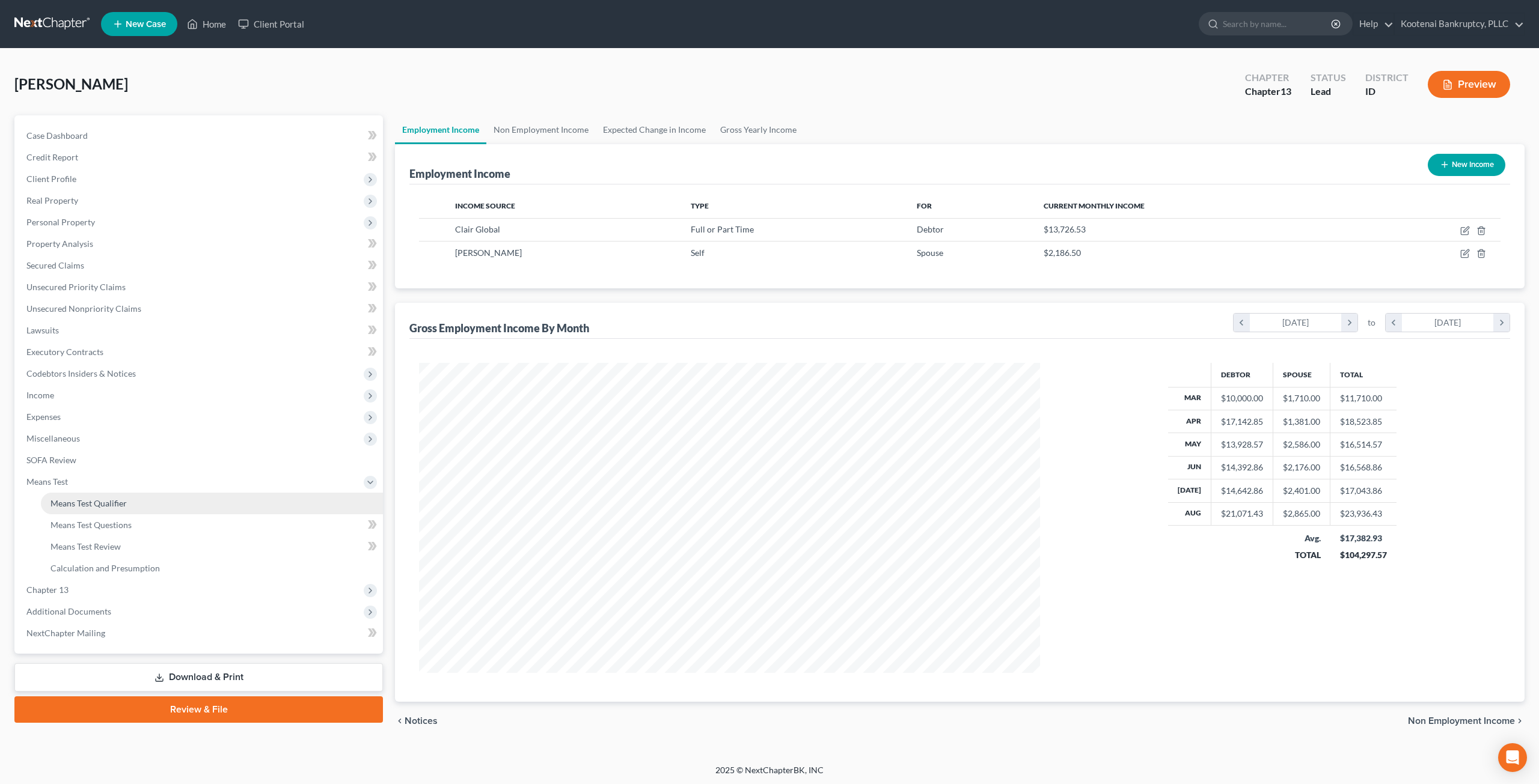
click at [169, 505] on link "Means Test Qualifier" at bounding box center [211, 503] width 342 height 21
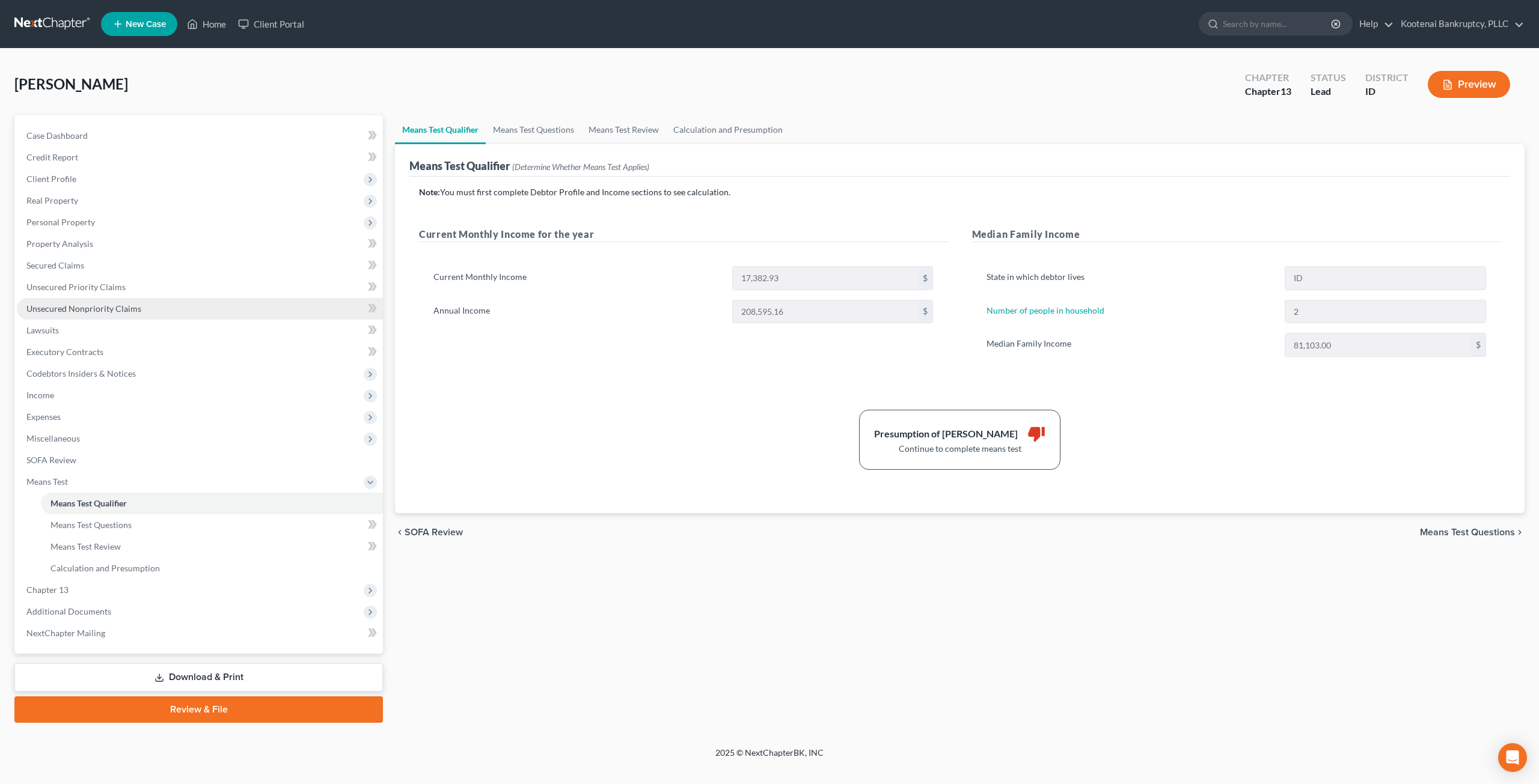
click at [146, 305] on link "Unsecured Nonpriority Claims" at bounding box center [200, 309] width 366 height 21
